Goal: Information Seeking & Learning: Check status

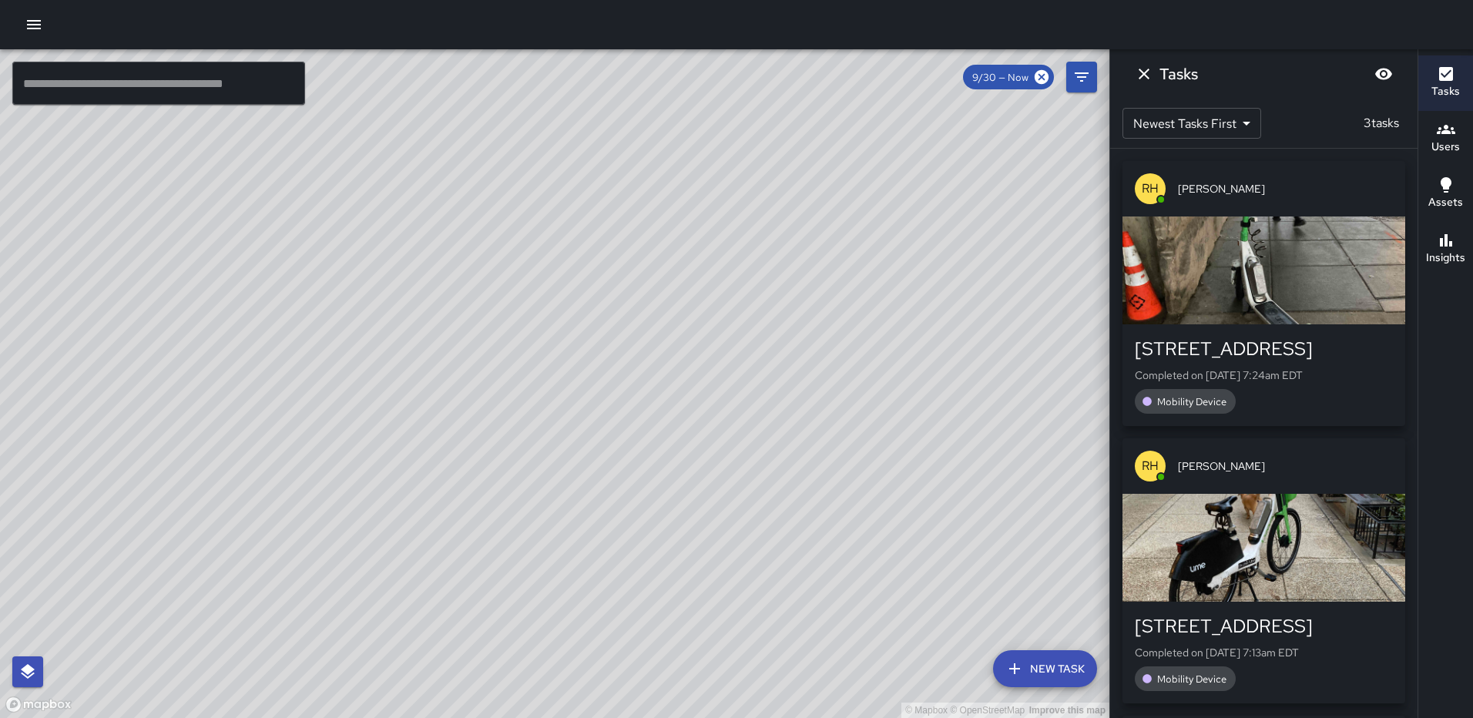
click at [1140, 74] on icon "Dismiss" at bounding box center [1143, 74] width 18 height 18
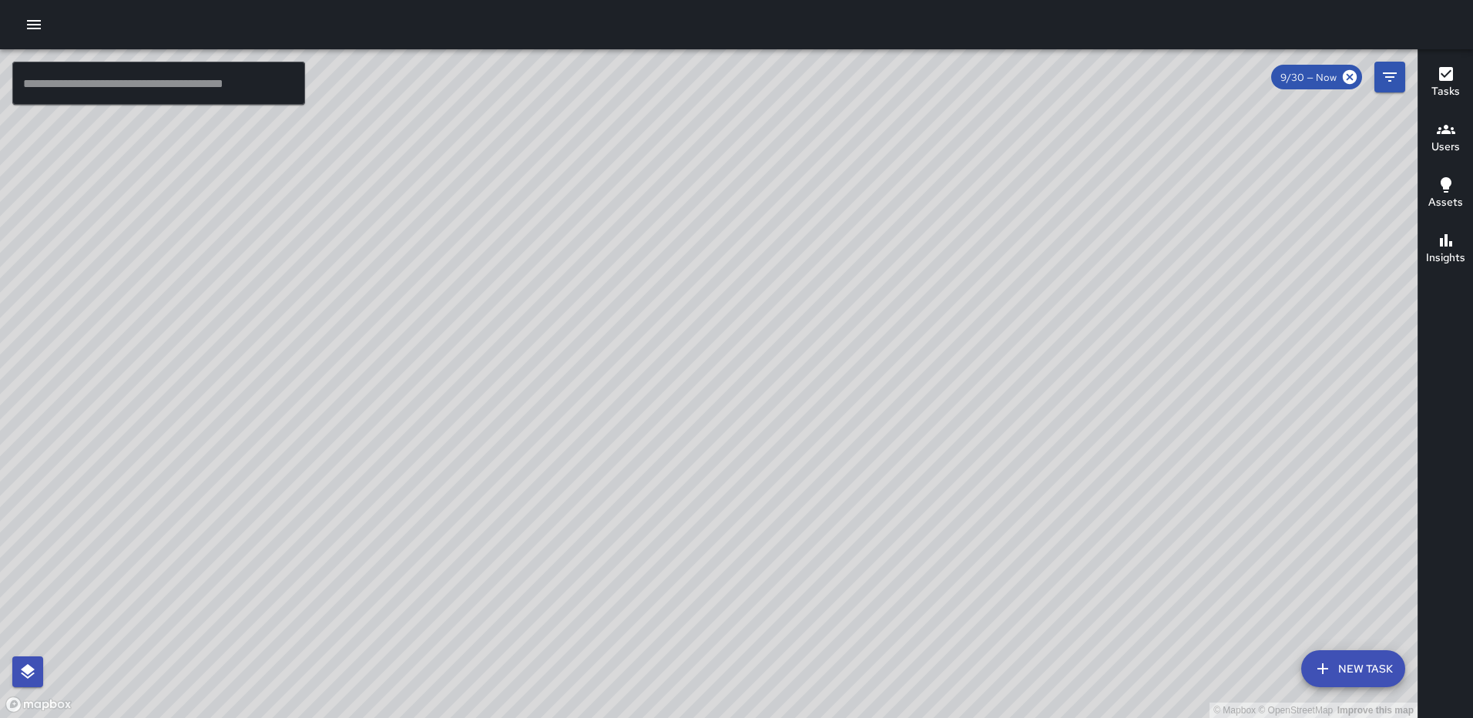
drag, startPoint x: 736, startPoint y: 581, endPoint x: 849, endPoint y: 469, distance: 159.0
click at [849, 469] on div "© Mapbox © OpenStreetMap Improve this map" at bounding box center [708, 383] width 1417 height 669
click at [1442, 240] on icon "button" at bounding box center [1445, 240] width 12 height 12
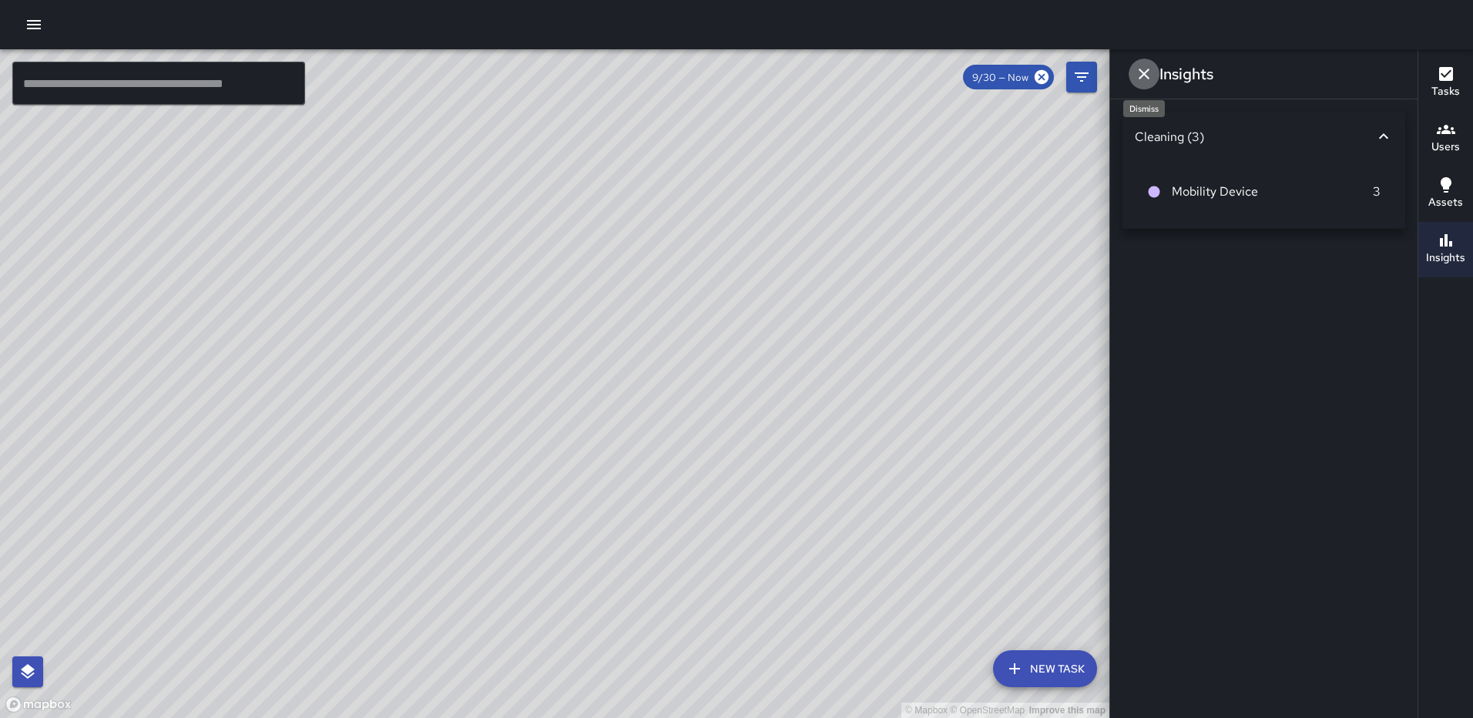
click at [1141, 79] on icon "Dismiss" at bounding box center [1143, 74] width 18 height 18
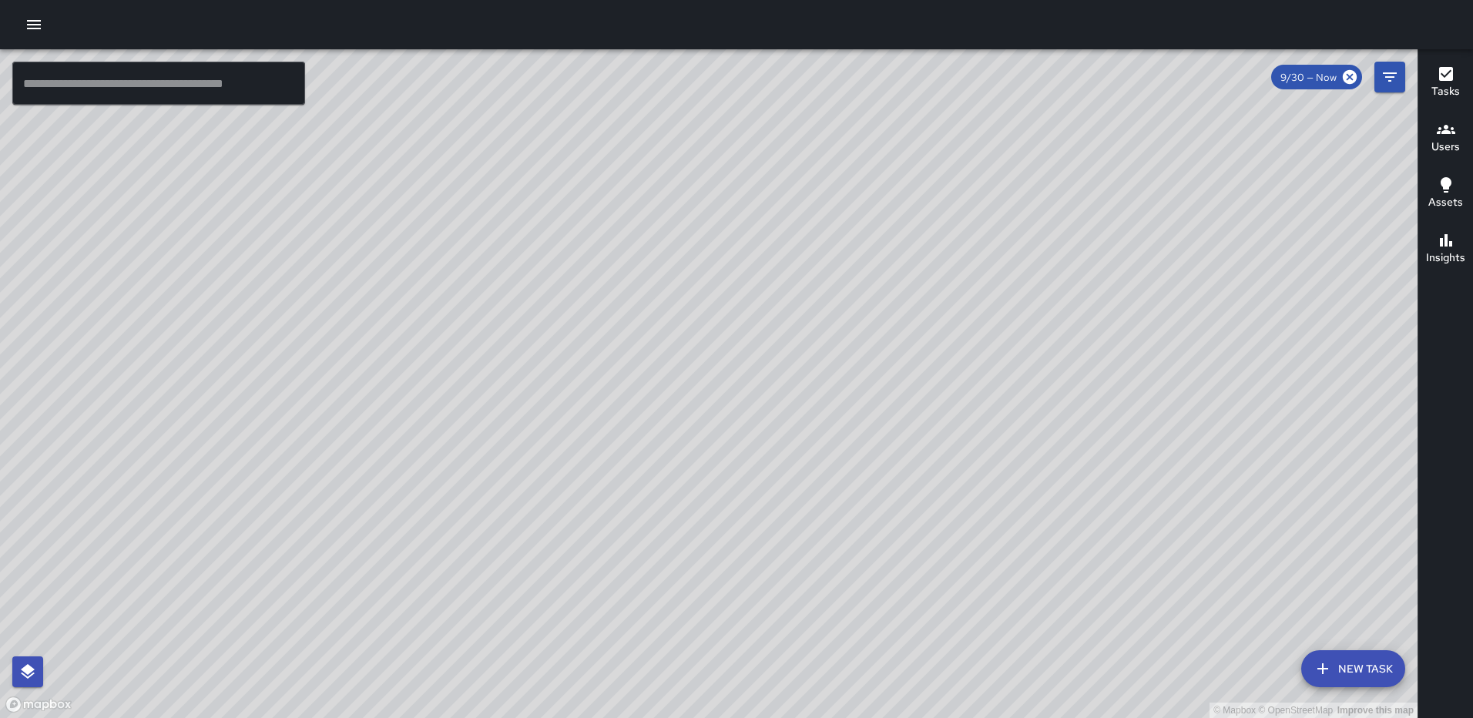
click at [1438, 79] on icon "button" at bounding box center [1445, 74] width 18 height 18
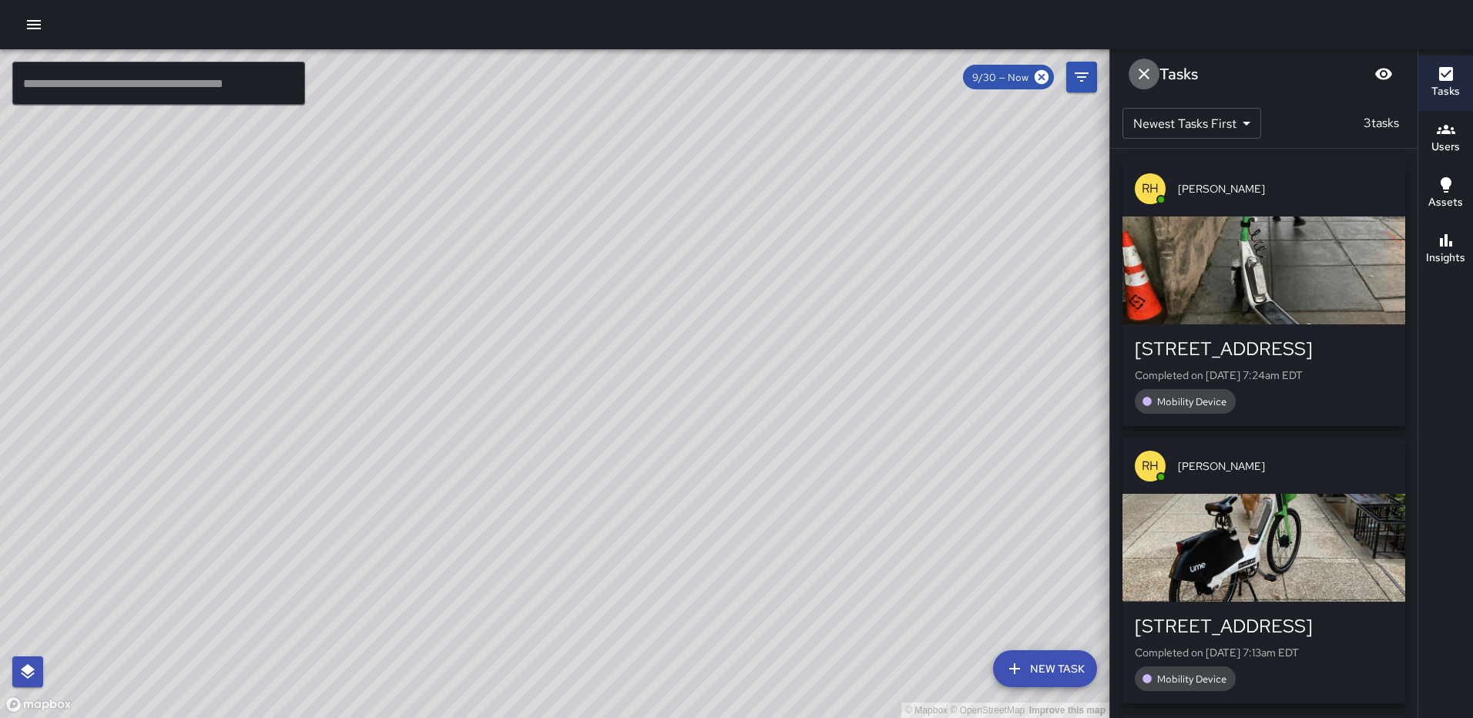
click at [1141, 75] on icon "Dismiss" at bounding box center [1143, 74] width 18 height 18
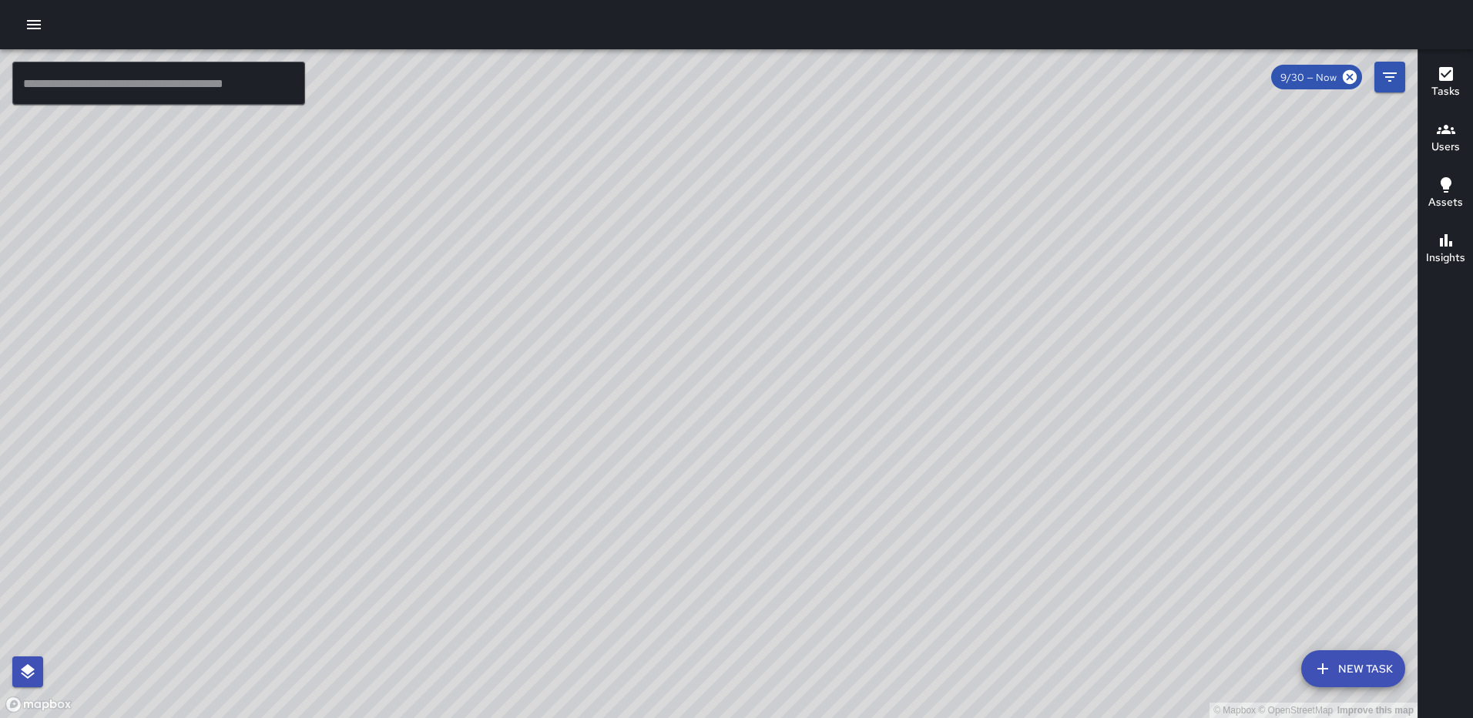
click at [32, 18] on icon "button" at bounding box center [34, 24] width 18 height 18
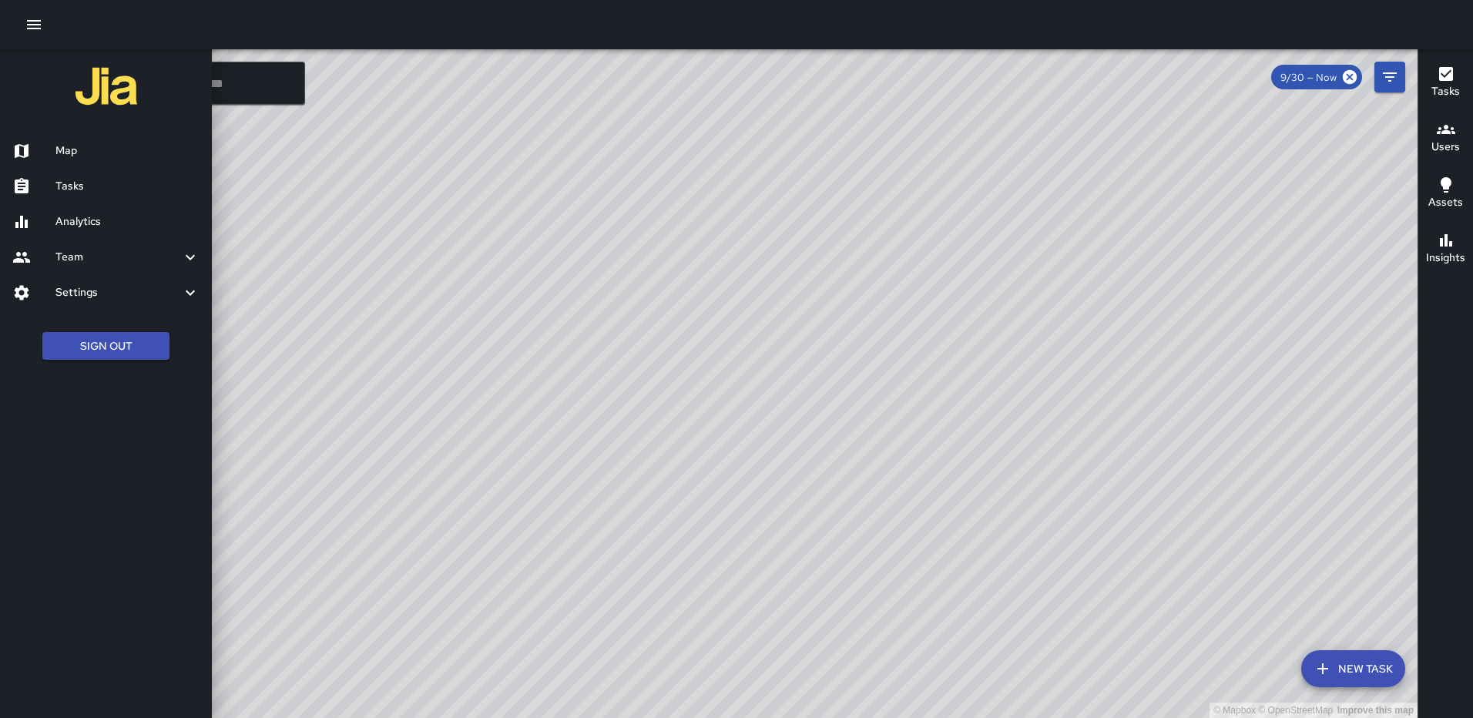
click at [59, 149] on h6 "Map" at bounding box center [127, 150] width 144 height 17
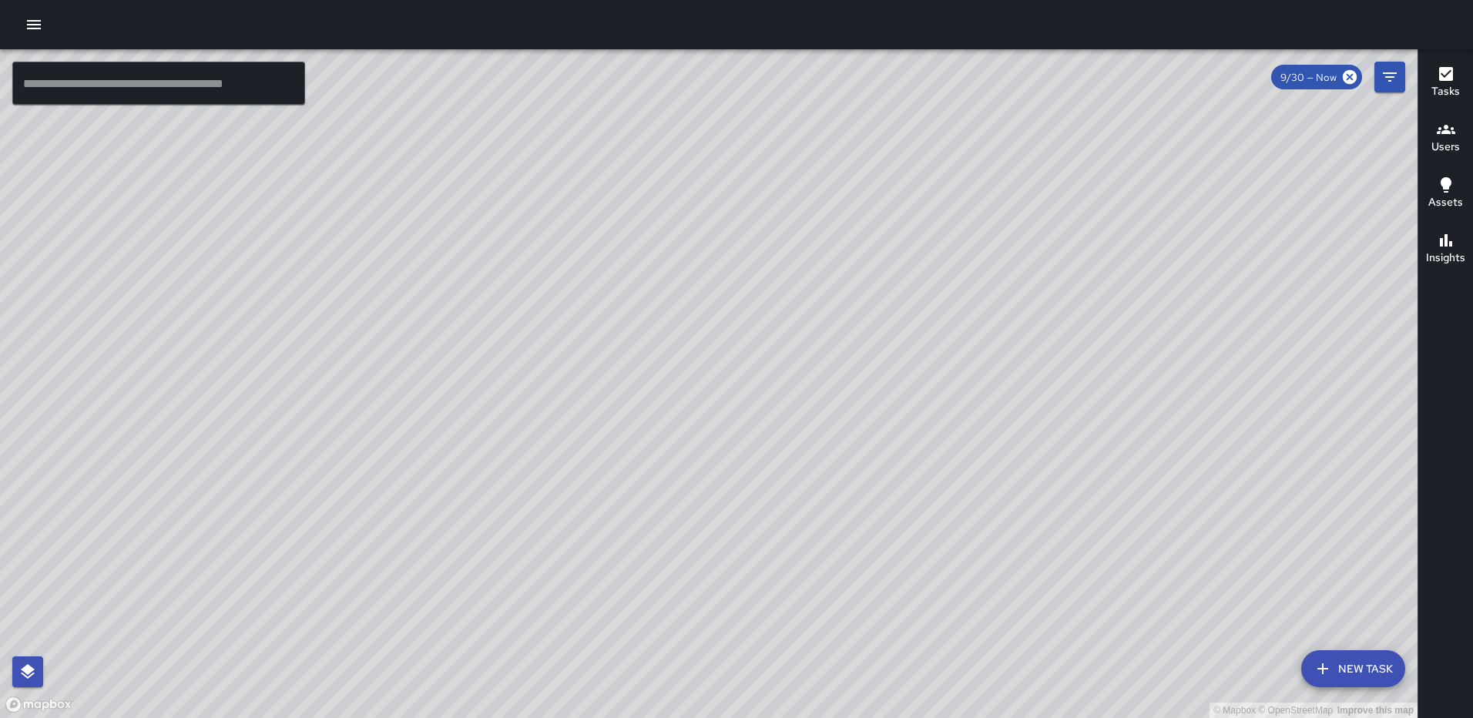
drag, startPoint x: 893, startPoint y: 297, endPoint x: 640, endPoint y: 301, distance: 253.4
click at [640, 301] on div "© Mapbox © OpenStreetMap Improve this map" at bounding box center [708, 383] width 1417 height 669
click at [33, 12] on button "button" at bounding box center [33, 24] width 31 height 31
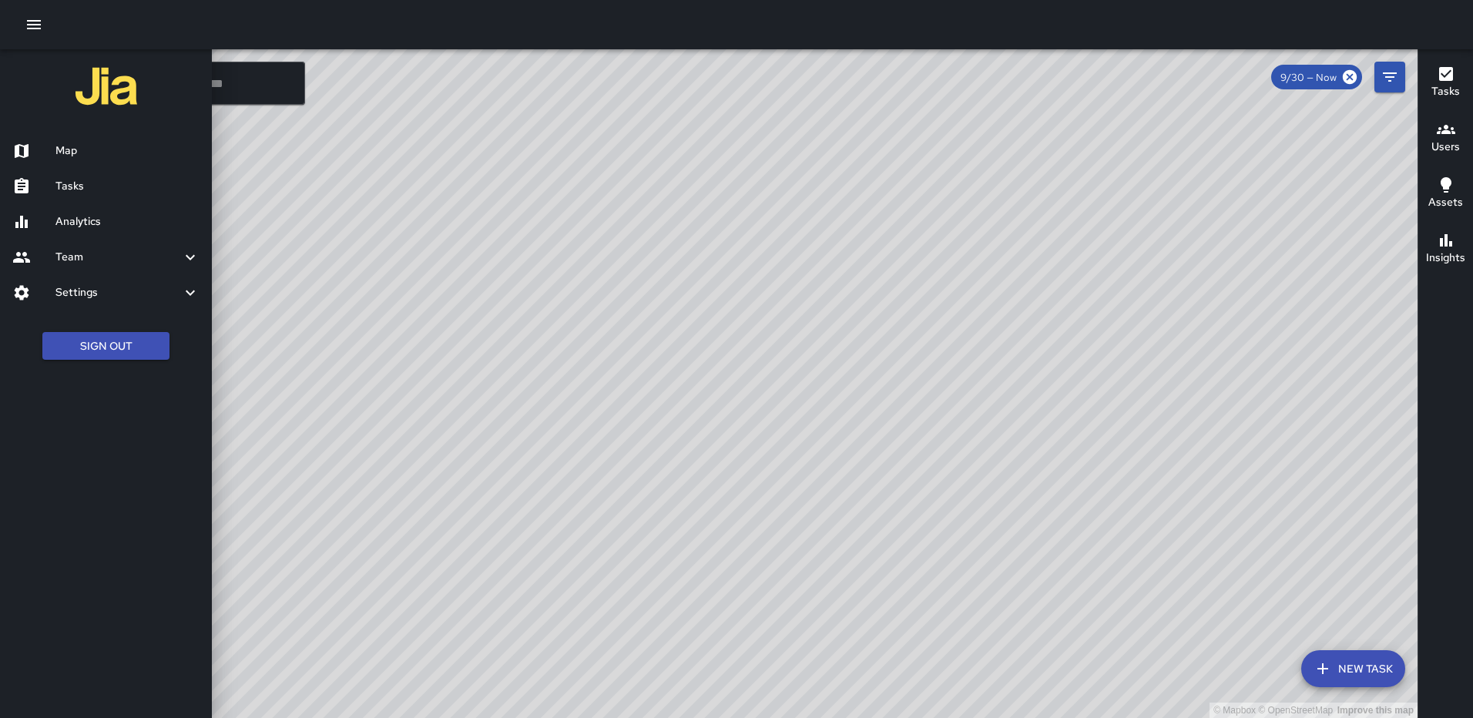
click at [93, 211] on div "Analytics" at bounding box center [106, 221] width 212 height 35
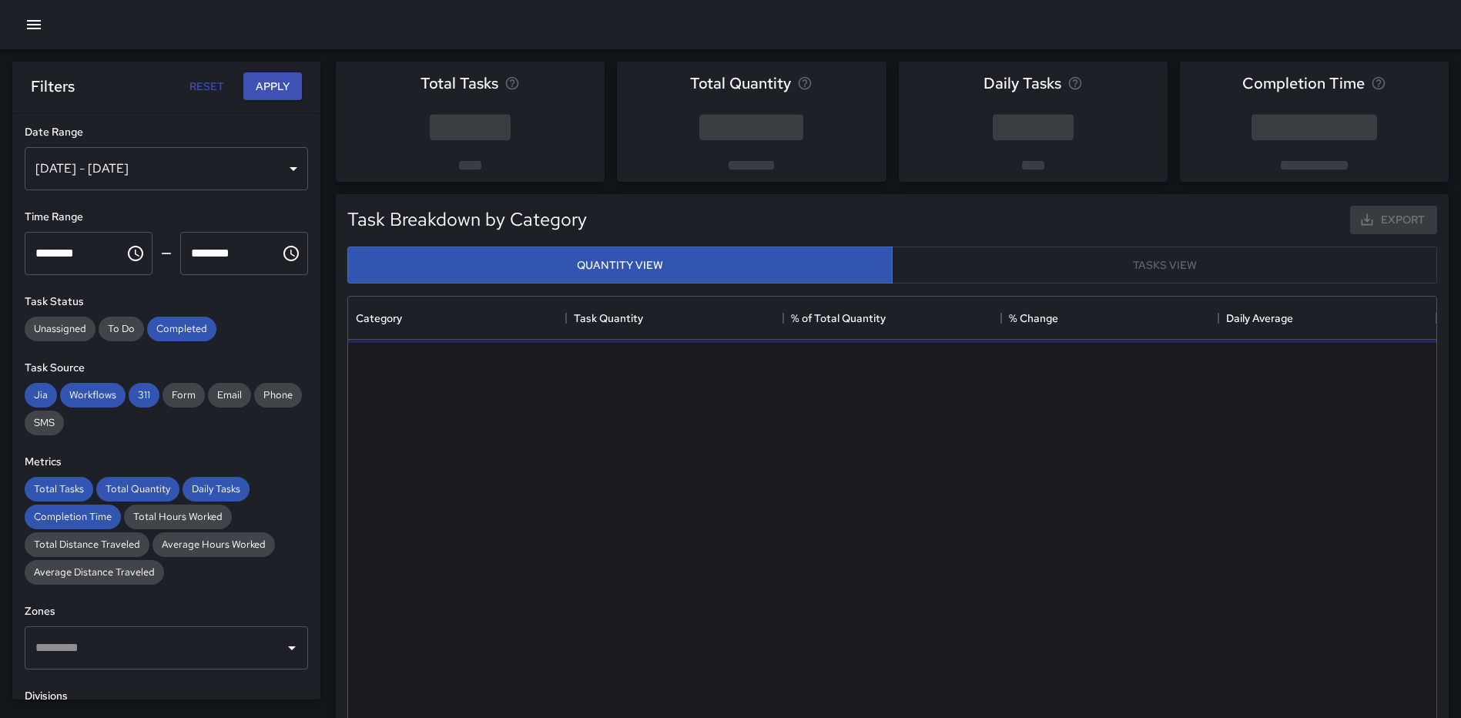
scroll to position [449, 1077]
click at [280, 169] on div "[DATE] - [DATE]" at bounding box center [166, 168] width 283 height 43
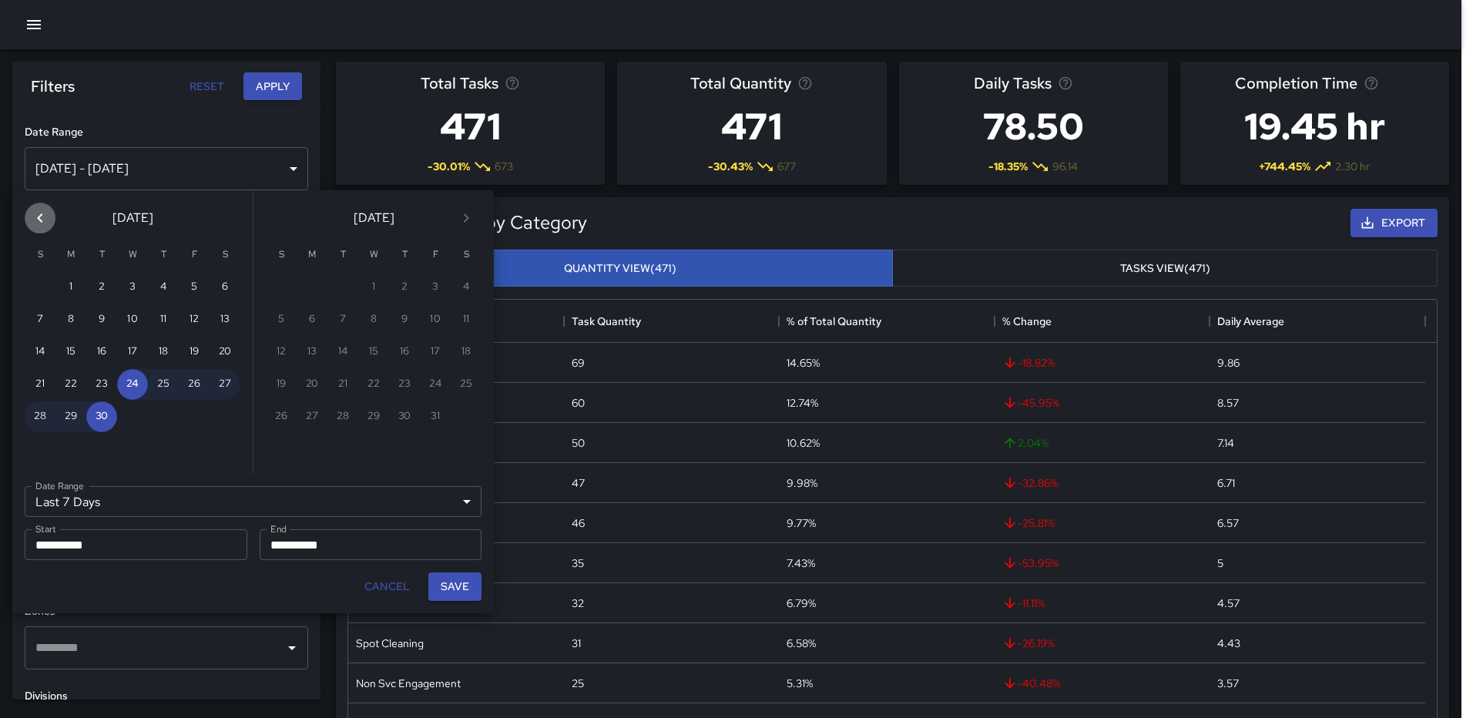
click at [30, 219] on button "Previous month" at bounding box center [40, 218] width 31 height 31
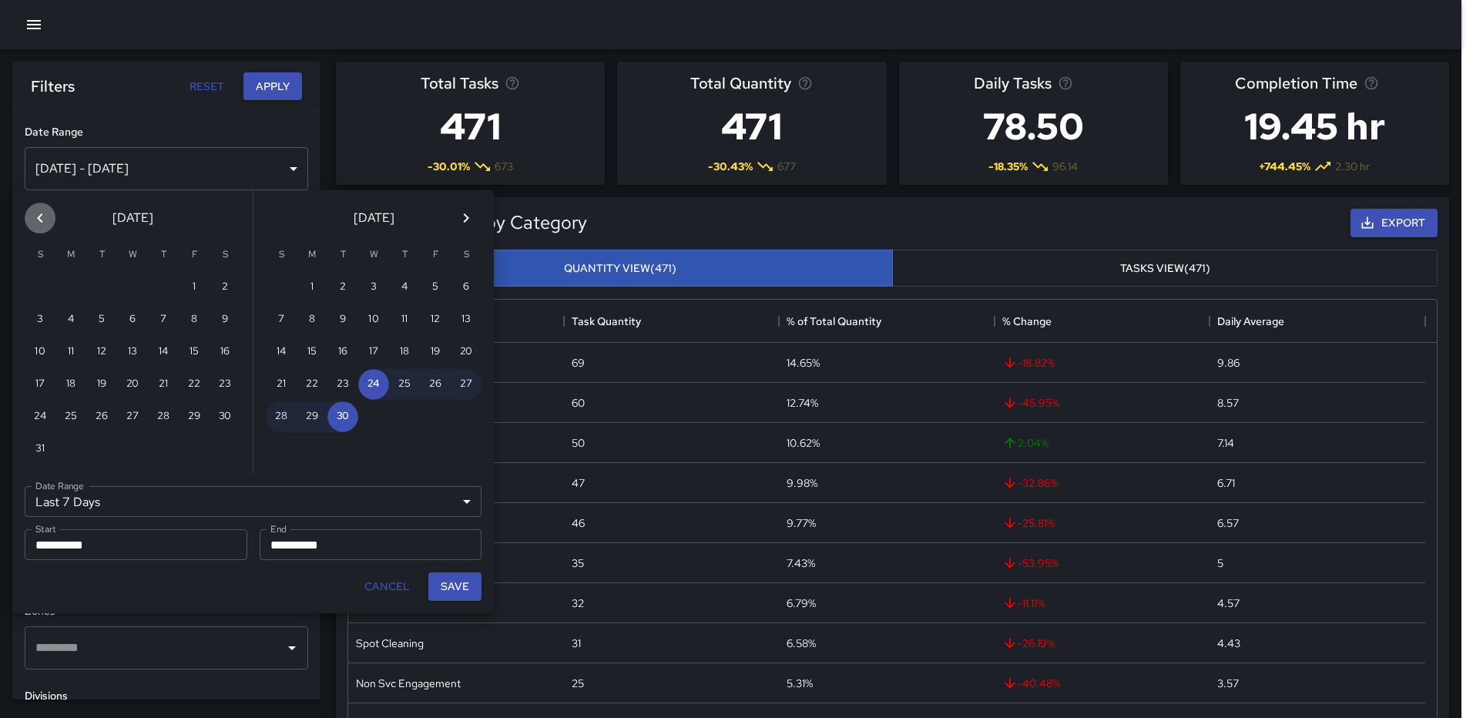
click at [30, 218] on button "Previous month" at bounding box center [40, 218] width 31 height 31
click at [105, 285] on button "1" at bounding box center [101, 287] width 31 height 31
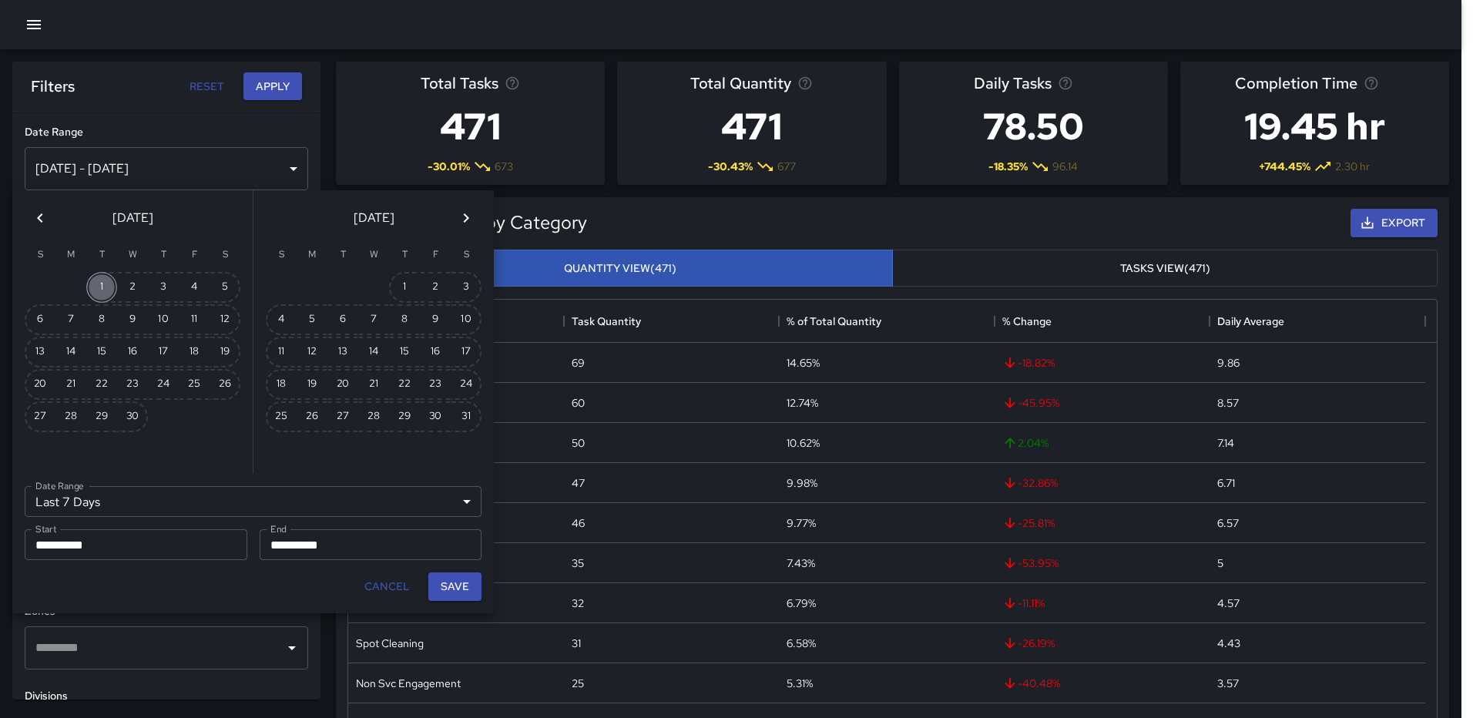
type input "******"
type input "**********"
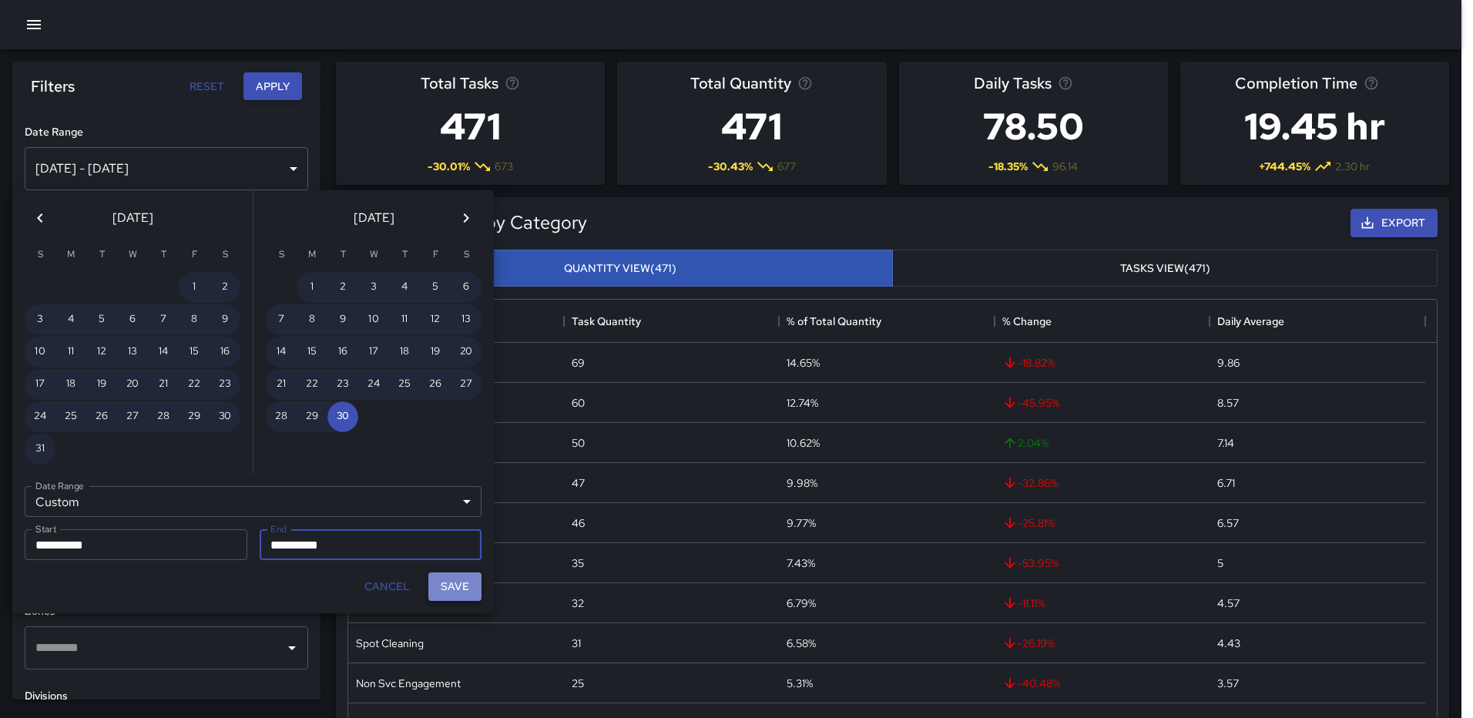
click at [469, 582] on button "Save" at bounding box center [454, 586] width 53 height 28
type input "**********"
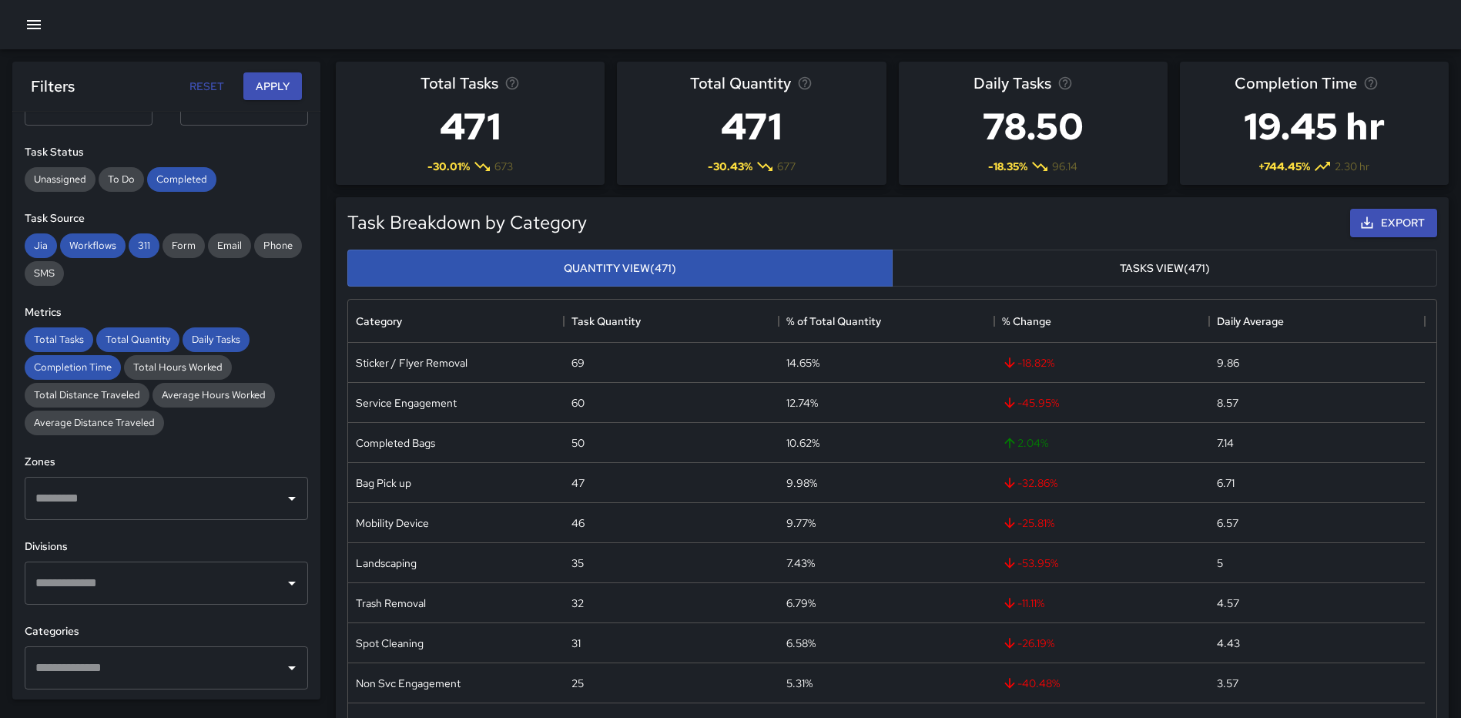
scroll to position [154, 0]
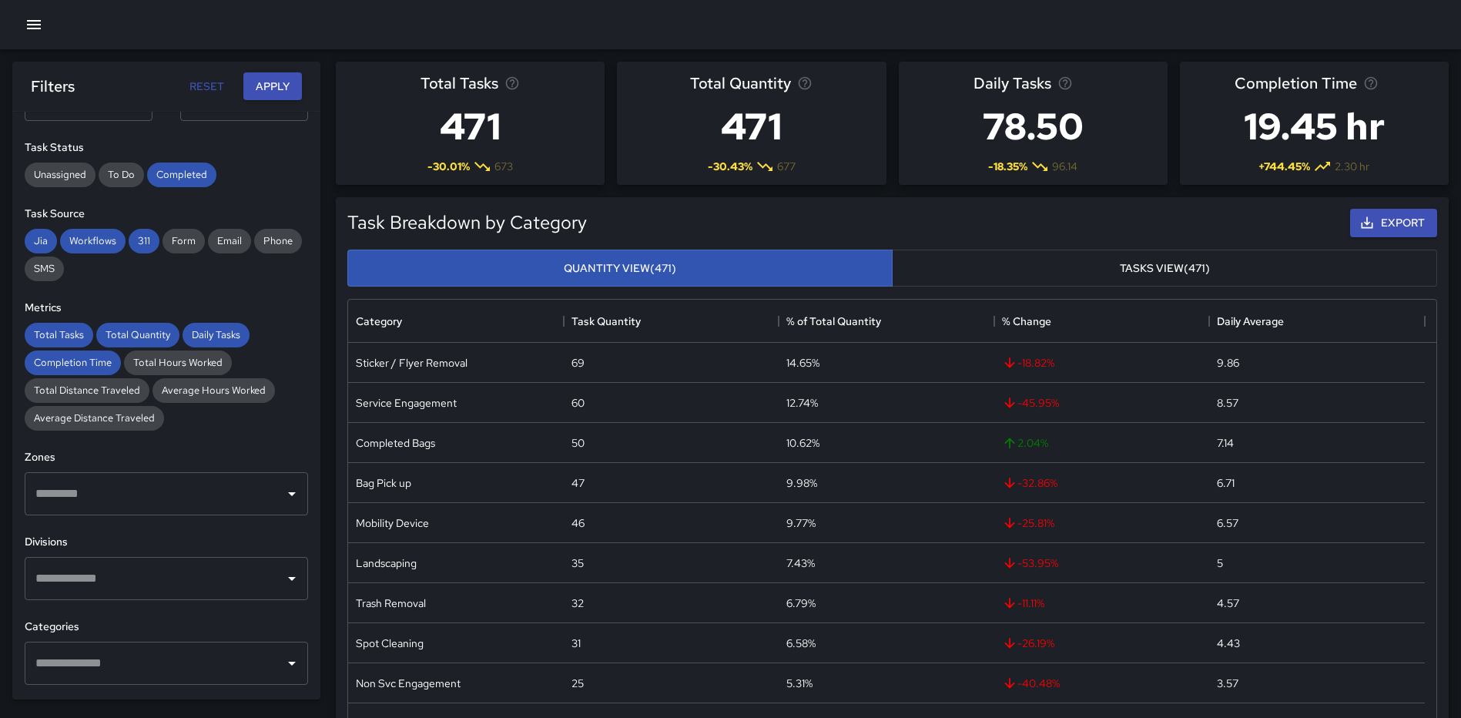
click at [116, 651] on input "text" at bounding box center [155, 662] width 246 height 29
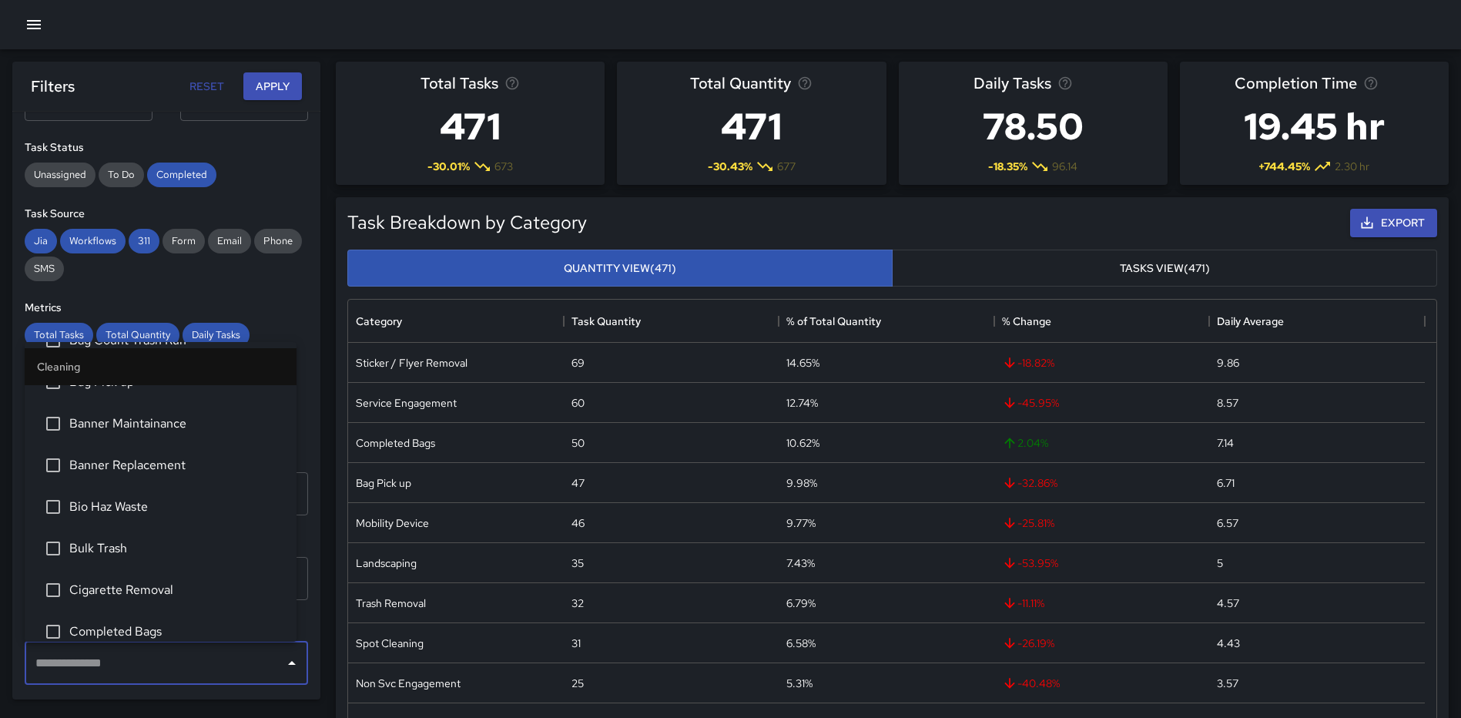
scroll to position [231, 0]
click at [104, 588] on span "Completed Bags" at bounding box center [176, 590] width 215 height 18
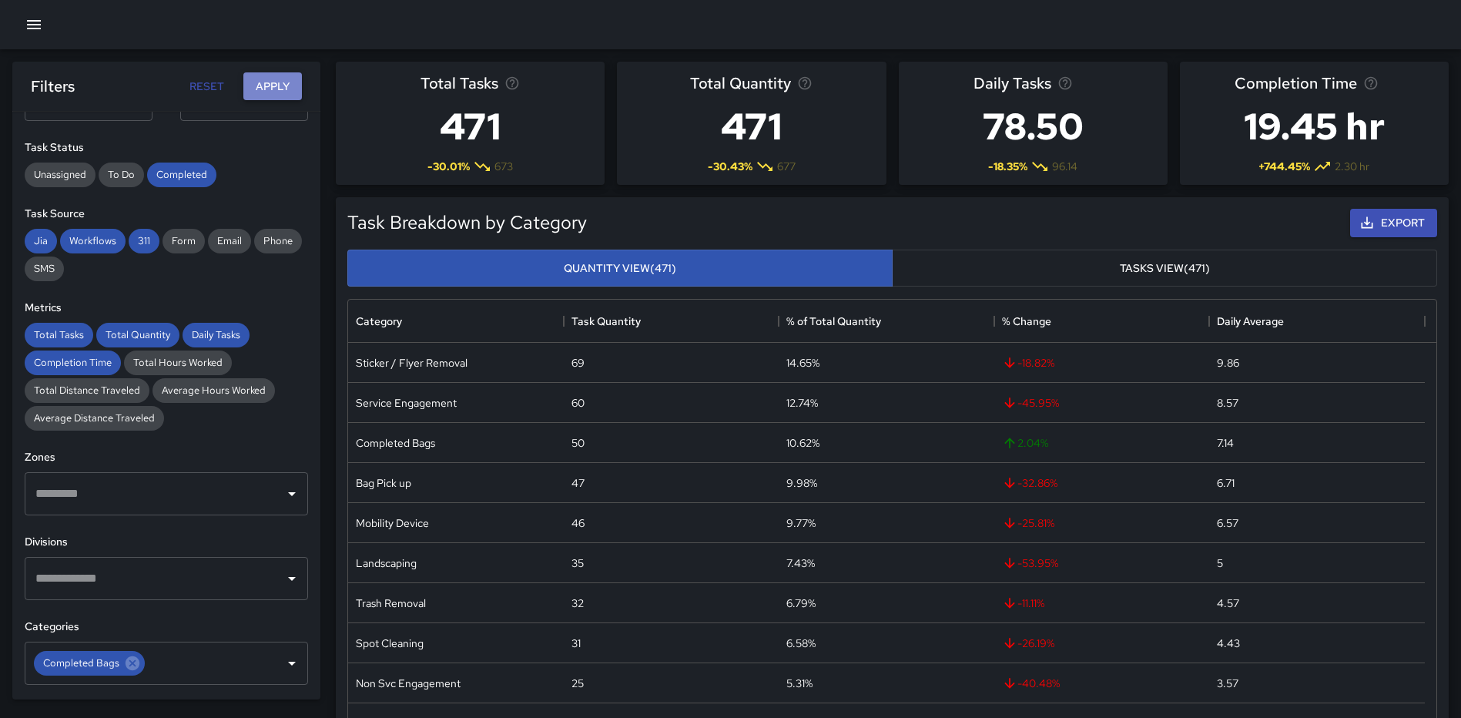
click at [270, 87] on button "Apply" at bounding box center [272, 86] width 59 height 28
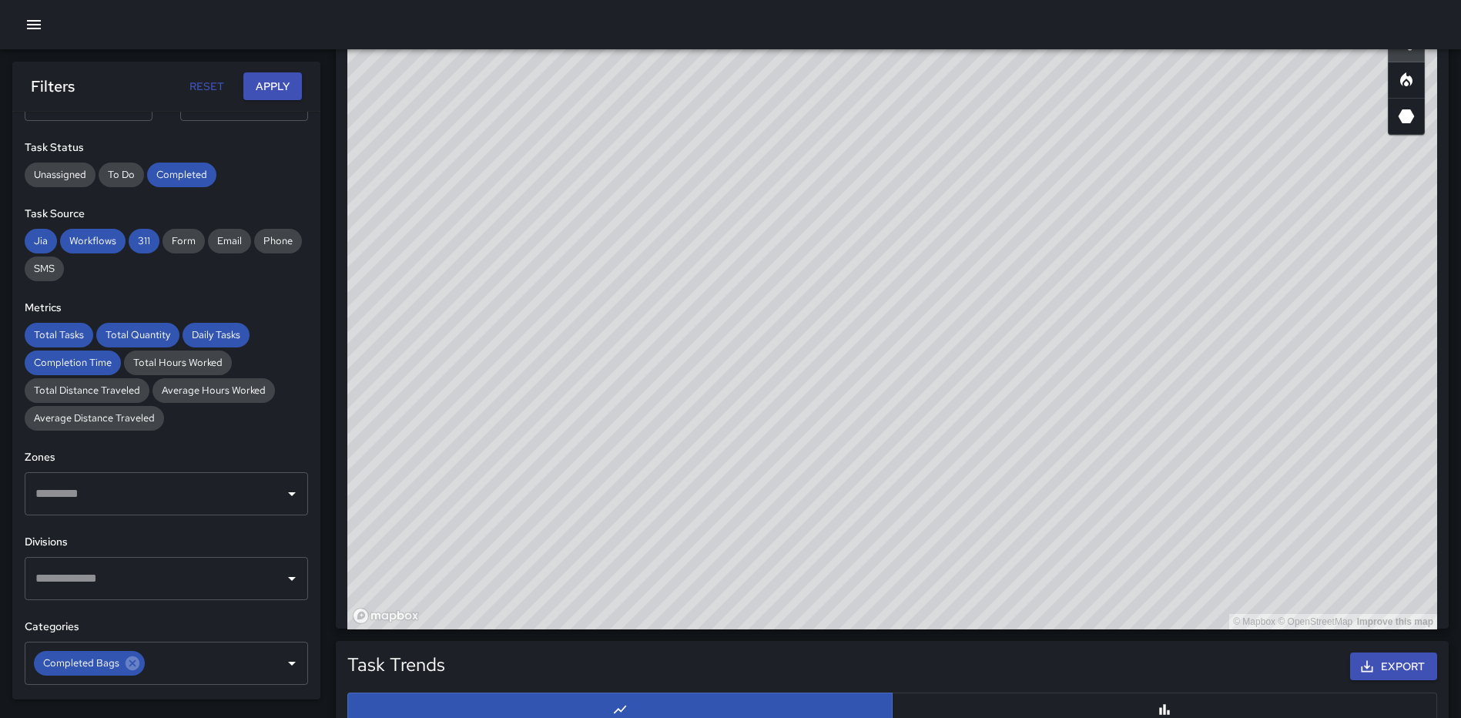
scroll to position [841, 0]
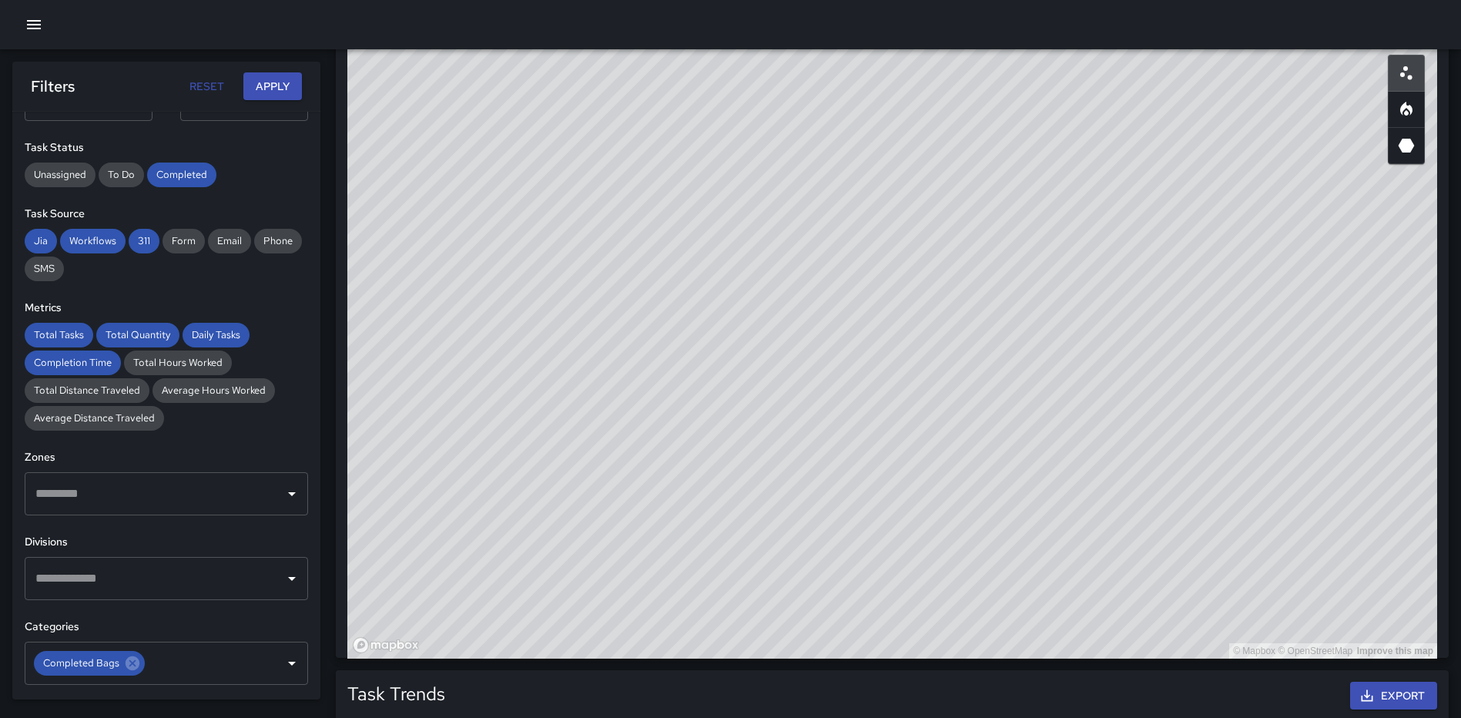
click at [1188, 364] on div "© Mapbox © OpenStreetMap Improve this map" at bounding box center [892, 350] width 1090 height 616
click at [1400, 107] on icon "Heatmap" at bounding box center [1406, 109] width 18 height 18
click at [1419, 80] on button "button" at bounding box center [1406, 73] width 37 height 37
drag, startPoint x: 910, startPoint y: 391, endPoint x: 999, endPoint y: 316, distance: 117.0
click at [999, 316] on div "© Mapbox © OpenStreetMap Improve this map" at bounding box center [892, 350] width 1090 height 616
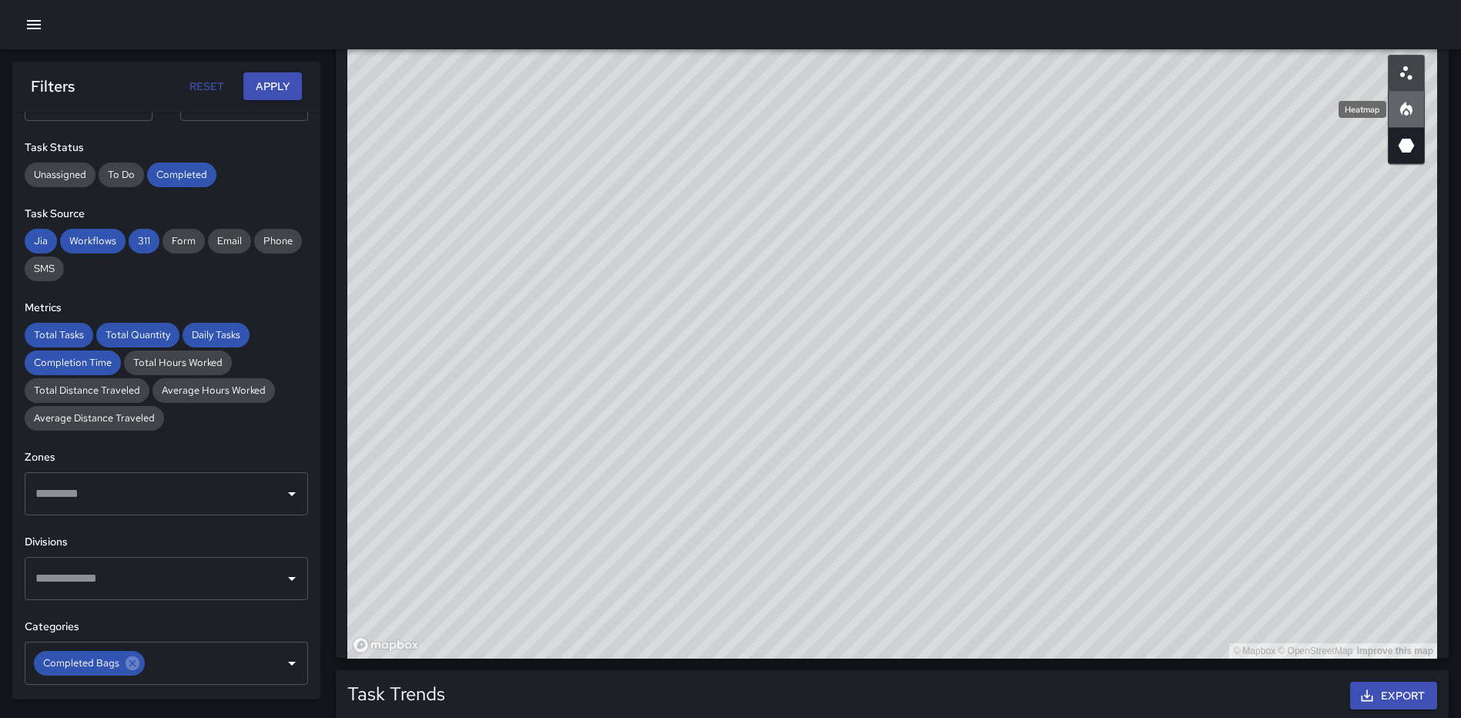
click at [1408, 116] on icon "Heatmap" at bounding box center [1406, 109] width 18 height 18
click at [284, 659] on icon "Open" at bounding box center [292, 663] width 18 height 18
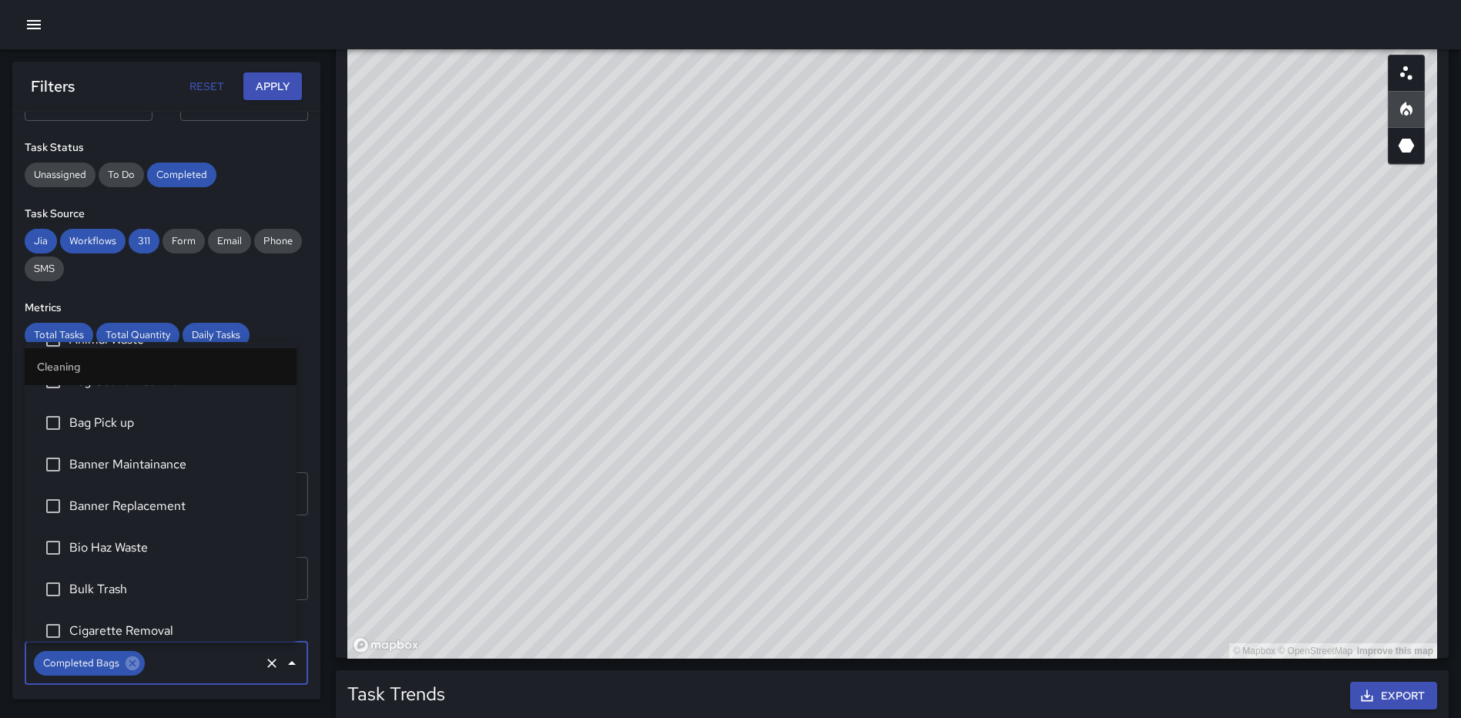
scroll to position [124, 0]
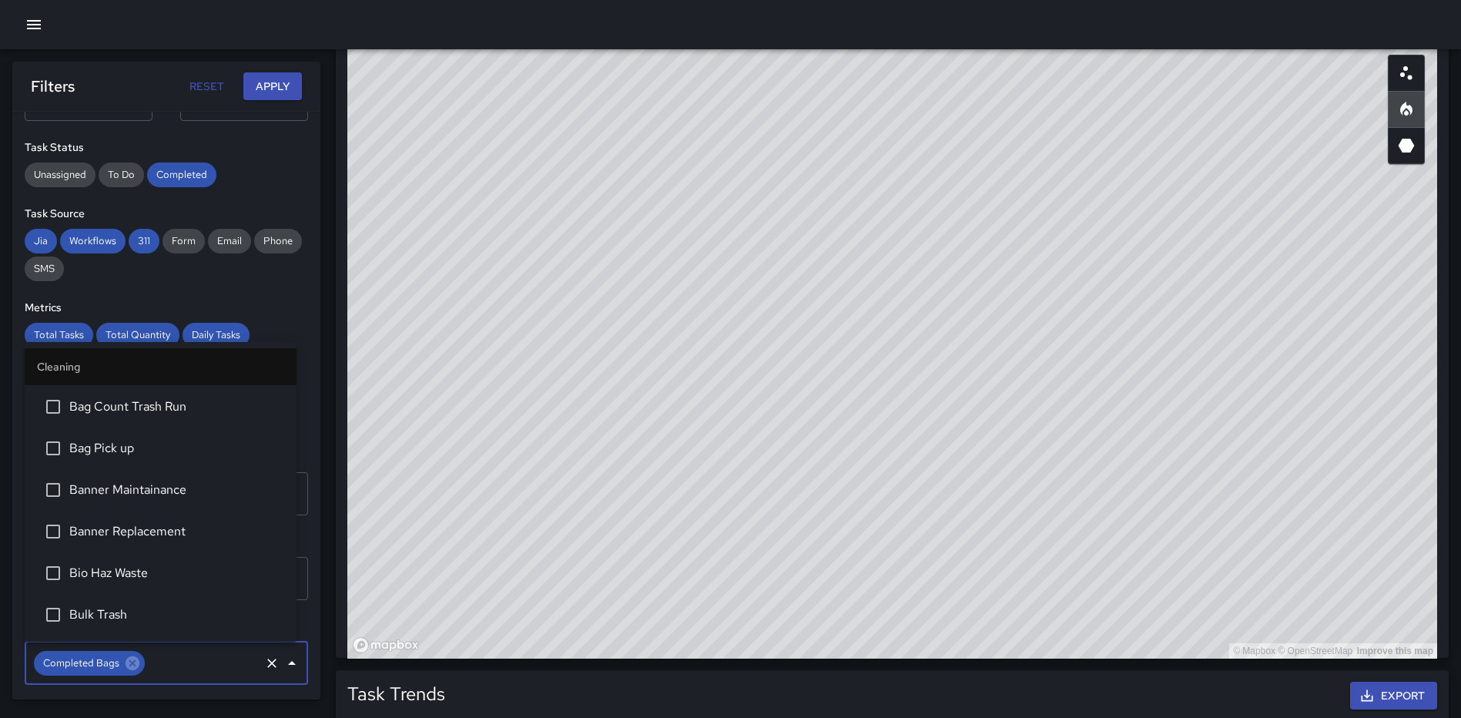
click at [119, 449] on span "Bag Pick up" at bounding box center [176, 448] width 215 height 18
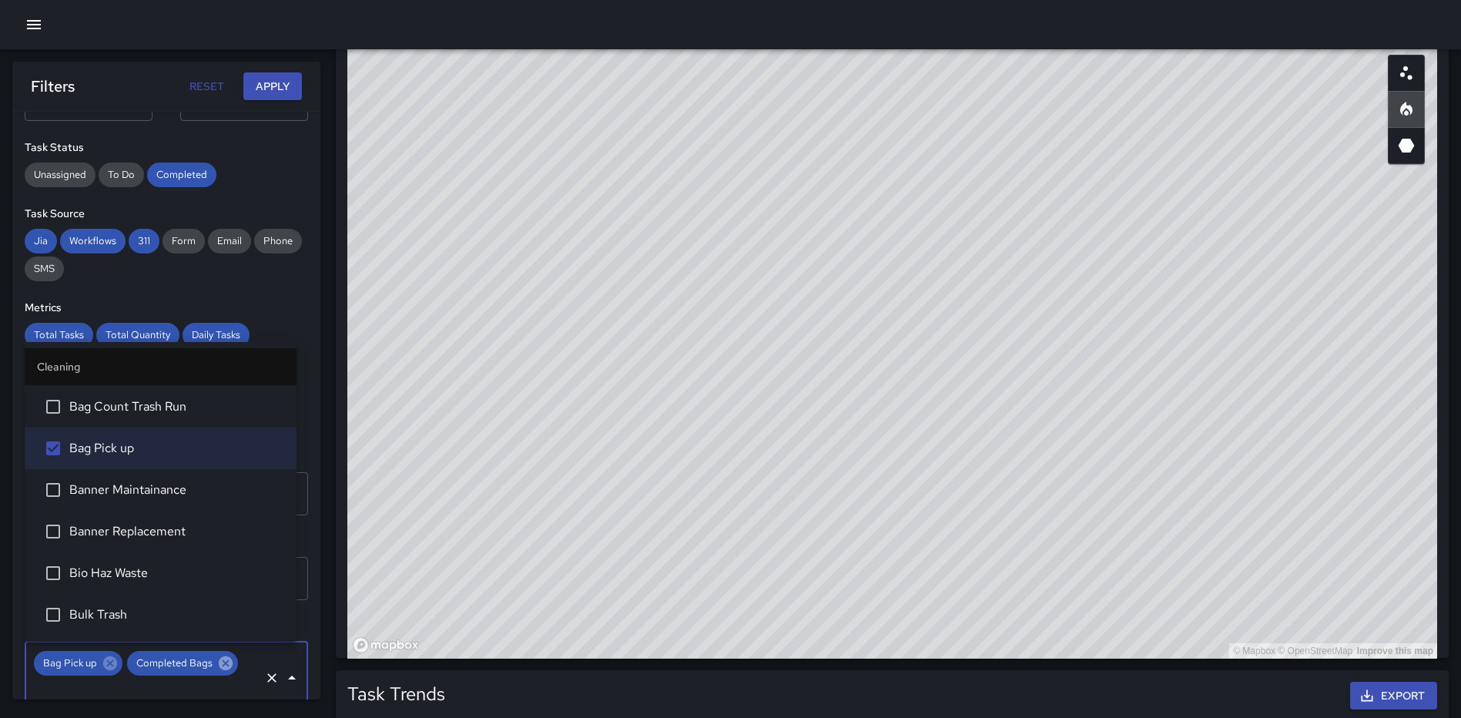
click at [217, 658] on icon at bounding box center [225, 663] width 17 height 17
click at [278, 84] on button "Apply" at bounding box center [272, 86] width 59 height 28
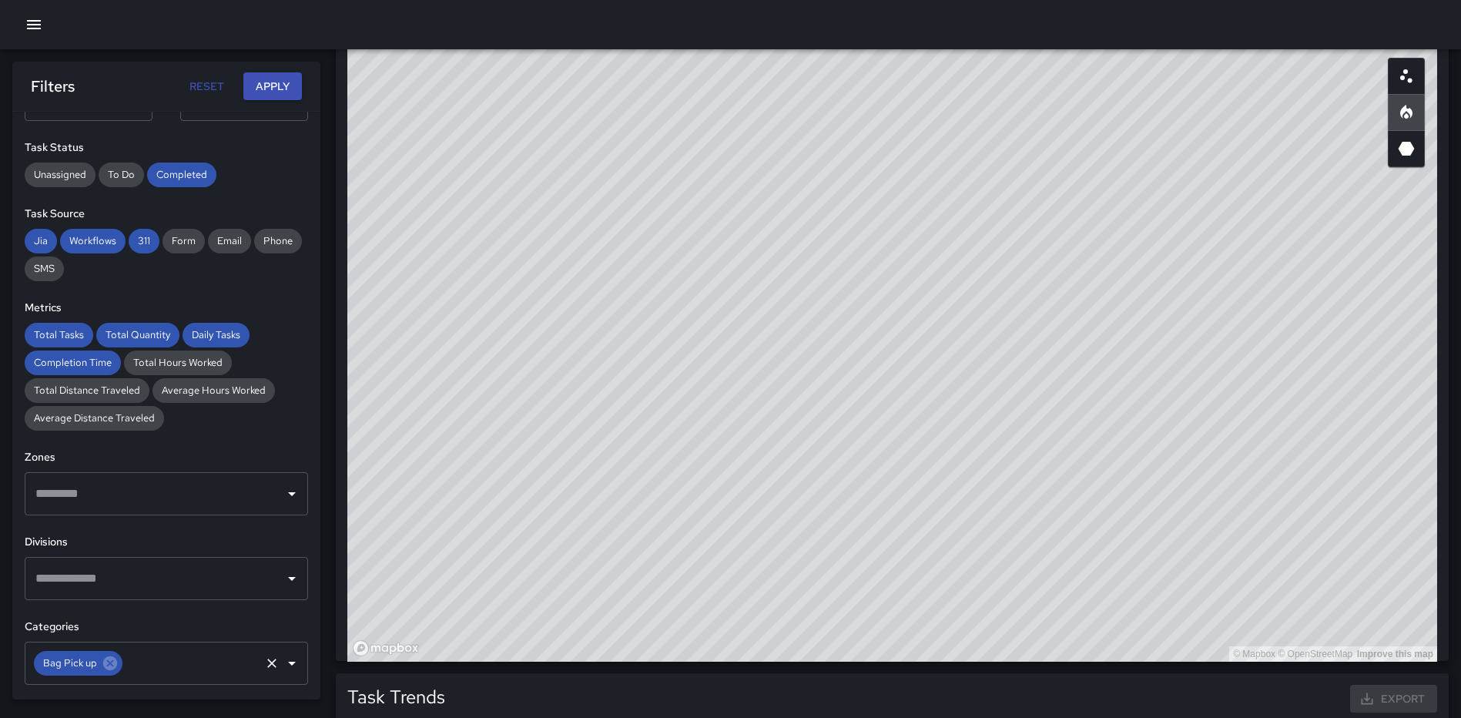
scroll to position [841, 0]
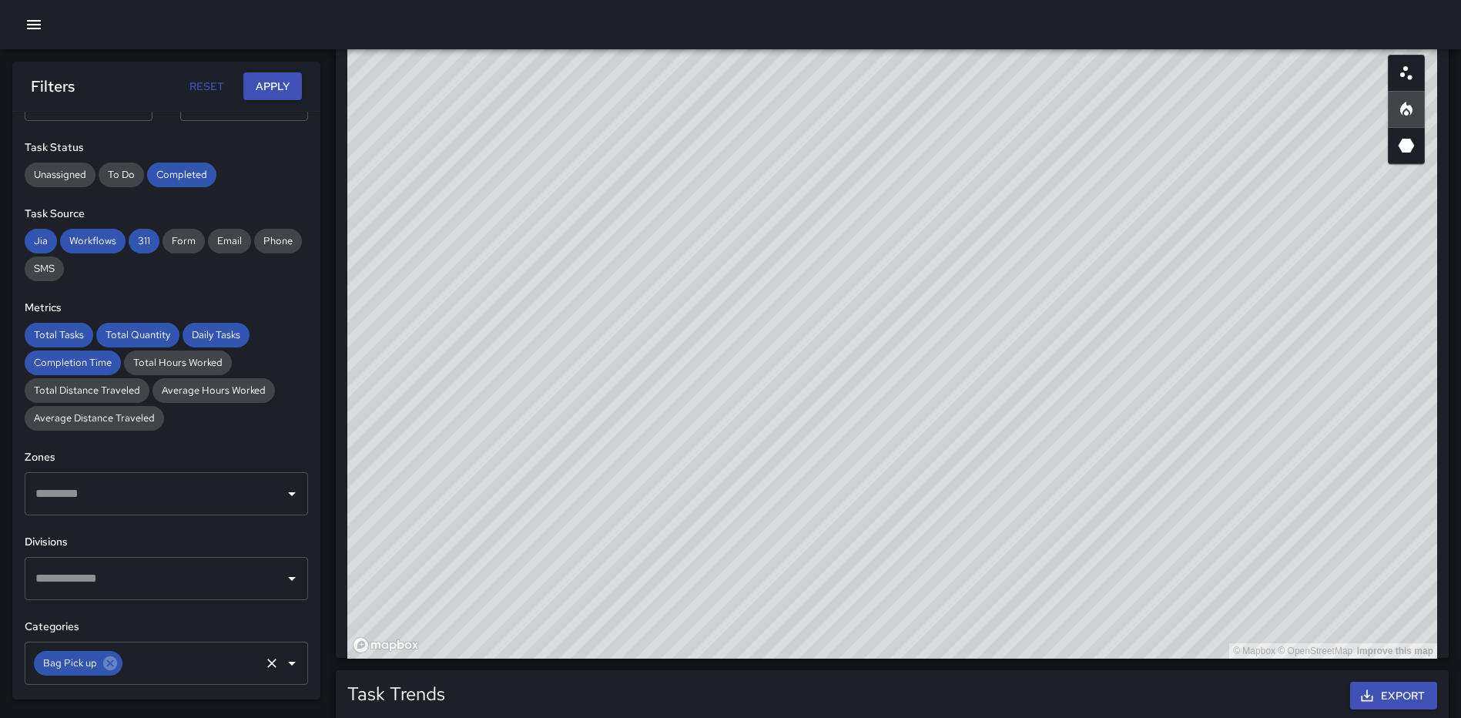
click at [264, 659] on icon "Clear" at bounding box center [271, 662] width 15 height 15
click at [288, 663] on icon "Open" at bounding box center [292, 664] width 8 height 4
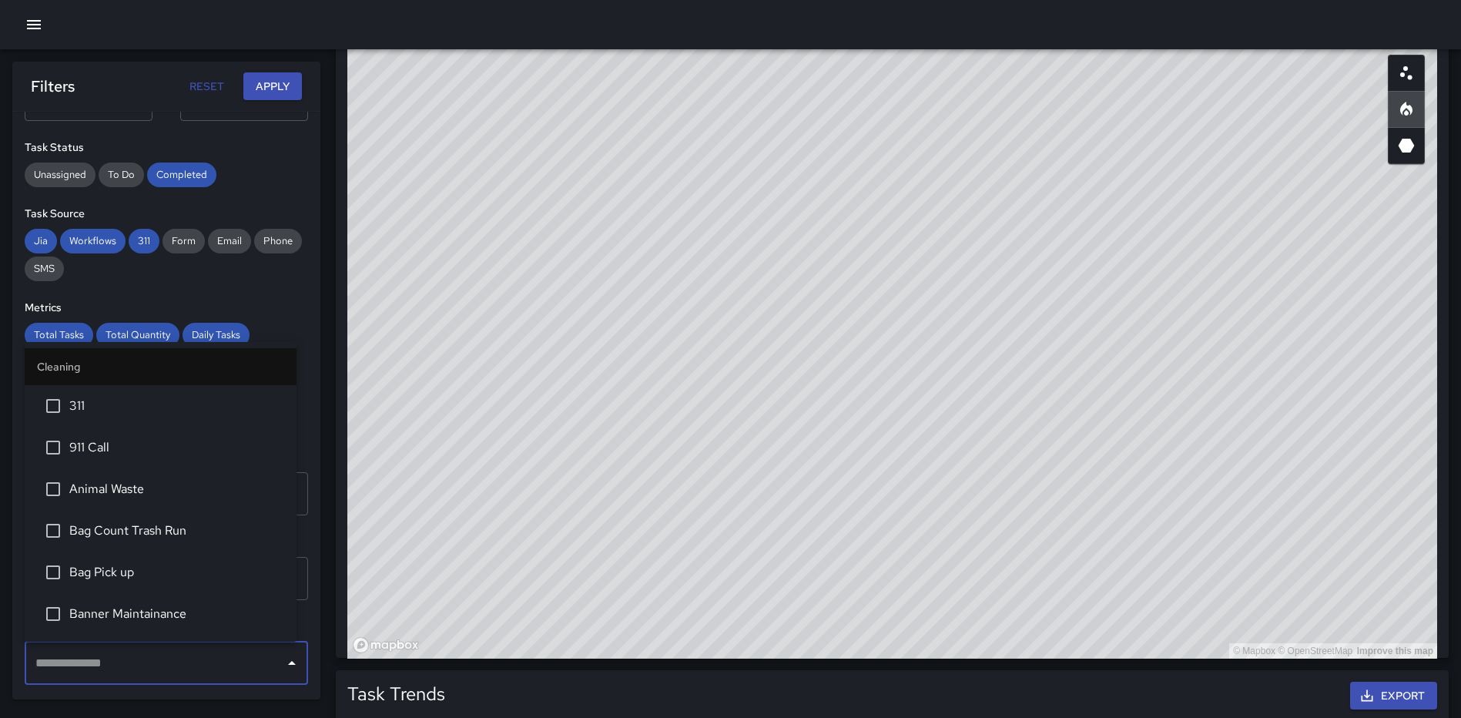
click at [129, 480] on span "Animal Waste" at bounding box center [176, 489] width 215 height 18
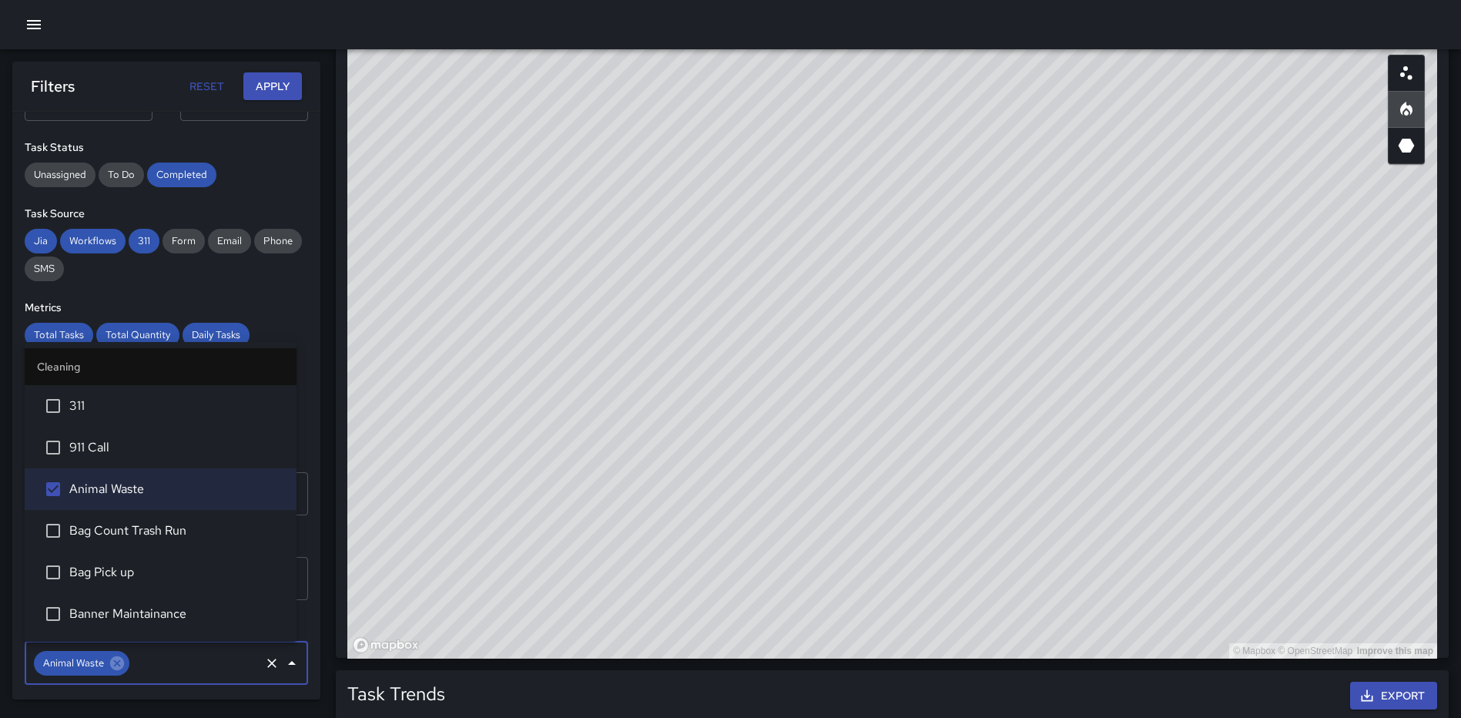
click at [272, 71] on div "Filters Reset Apply" at bounding box center [166, 86] width 308 height 49
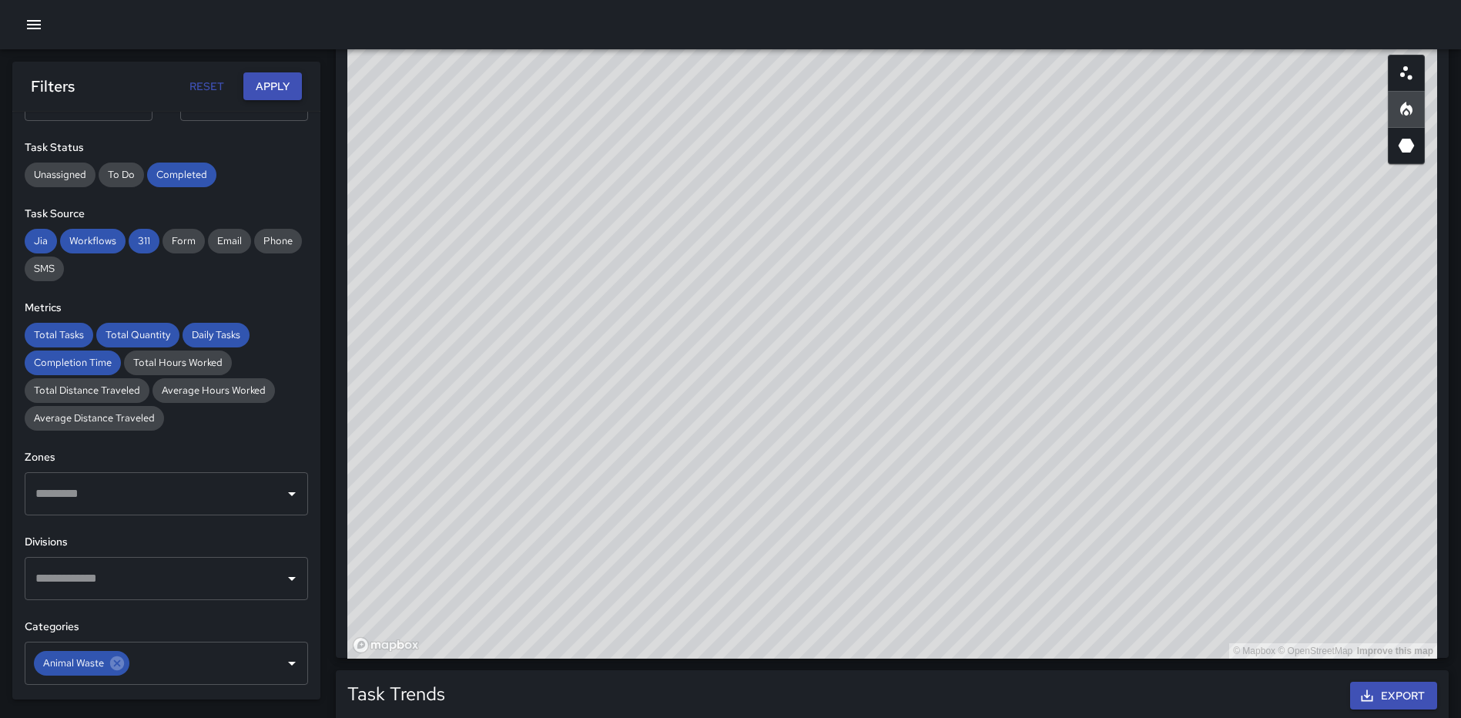
click at [270, 78] on button "Apply" at bounding box center [272, 86] width 59 height 28
click at [112, 662] on icon at bounding box center [117, 663] width 14 height 14
click at [283, 662] on icon "Open" at bounding box center [292, 663] width 18 height 18
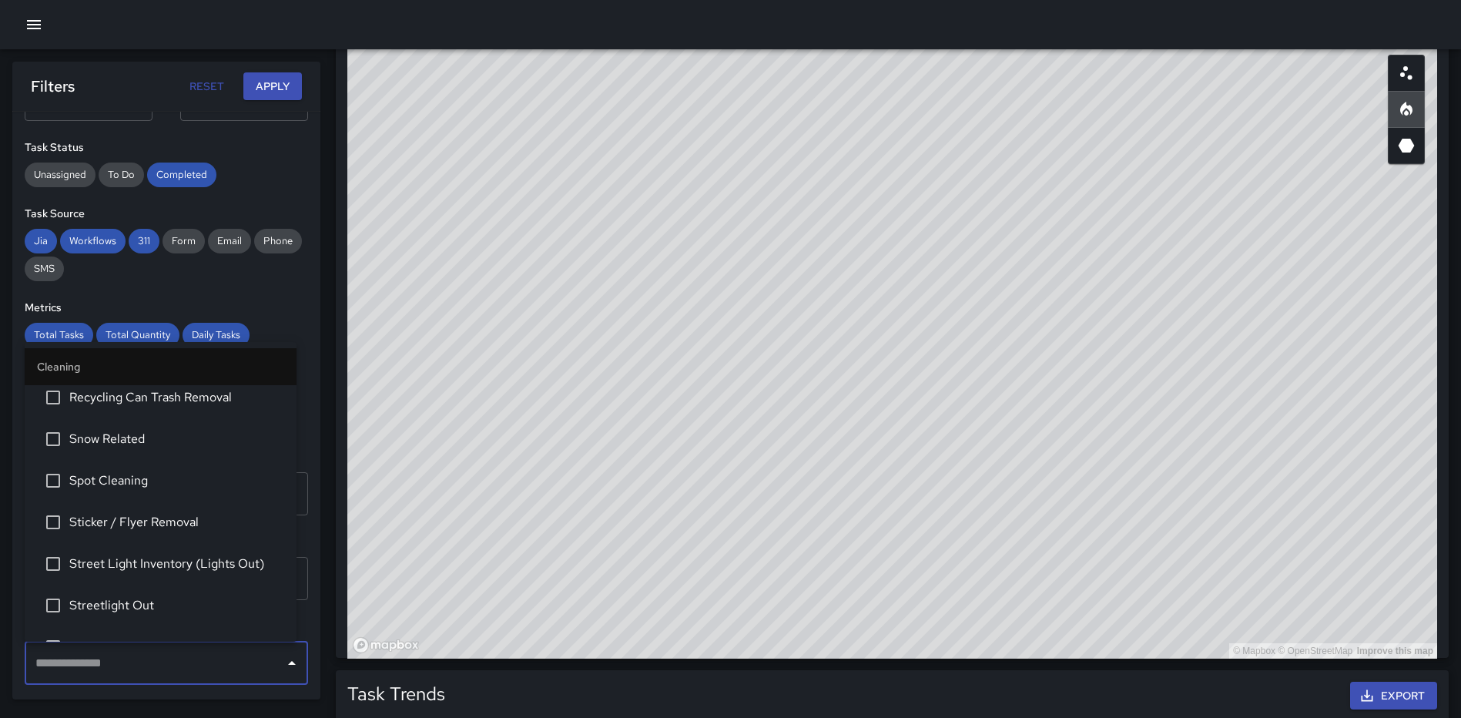
scroll to position [1309, 0]
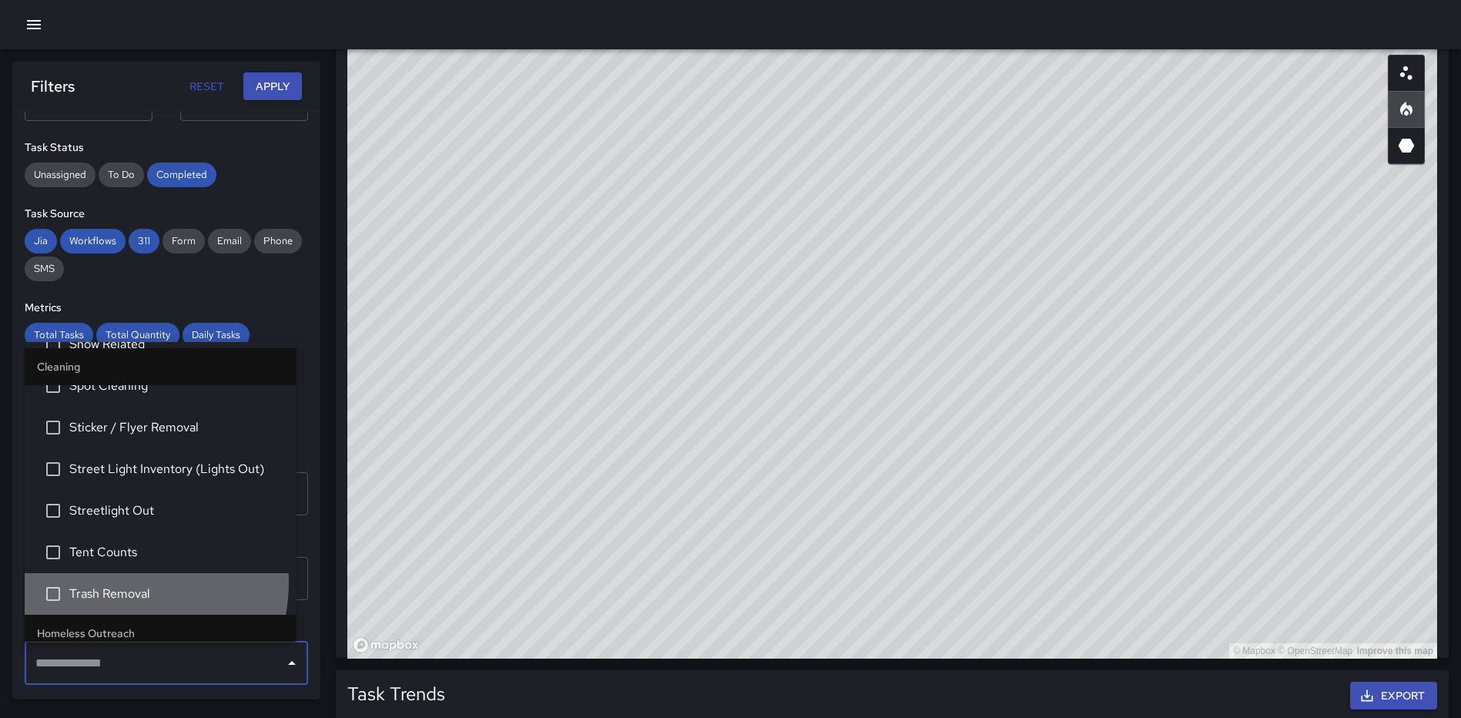
click at [99, 581] on li "Trash Removal" at bounding box center [161, 594] width 272 height 42
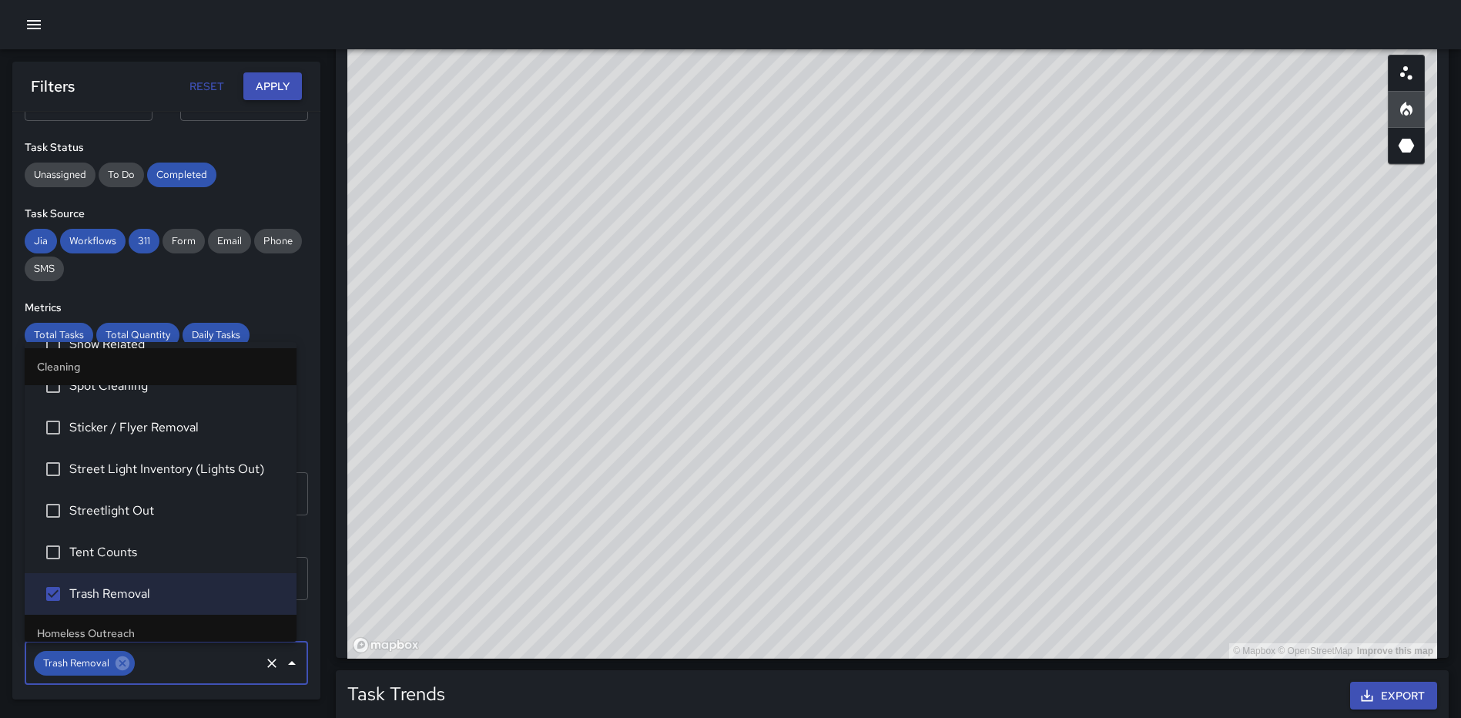
click at [280, 92] on button "Apply" at bounding box center [272, 86] width 59 height 28
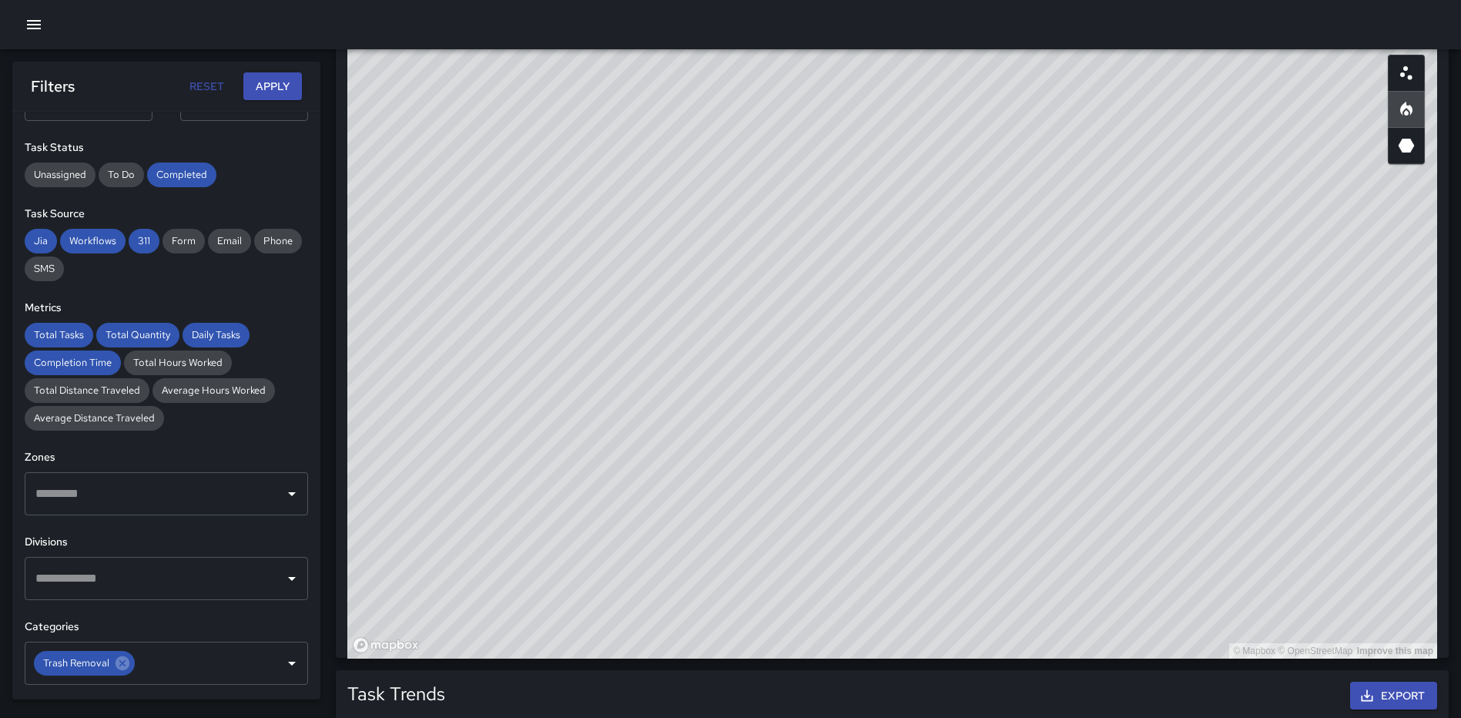
scroll to position [841, 0]
